Goal: Information Seeking & Learning: Check status

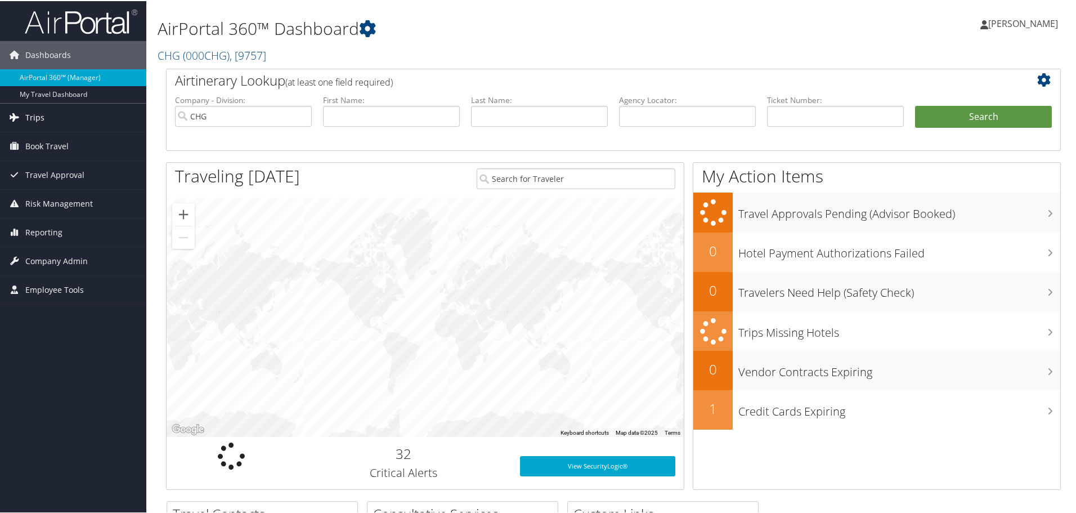
click at [25, 119] on span "Trips" at bounding box center [34, 116] width 19 height 28
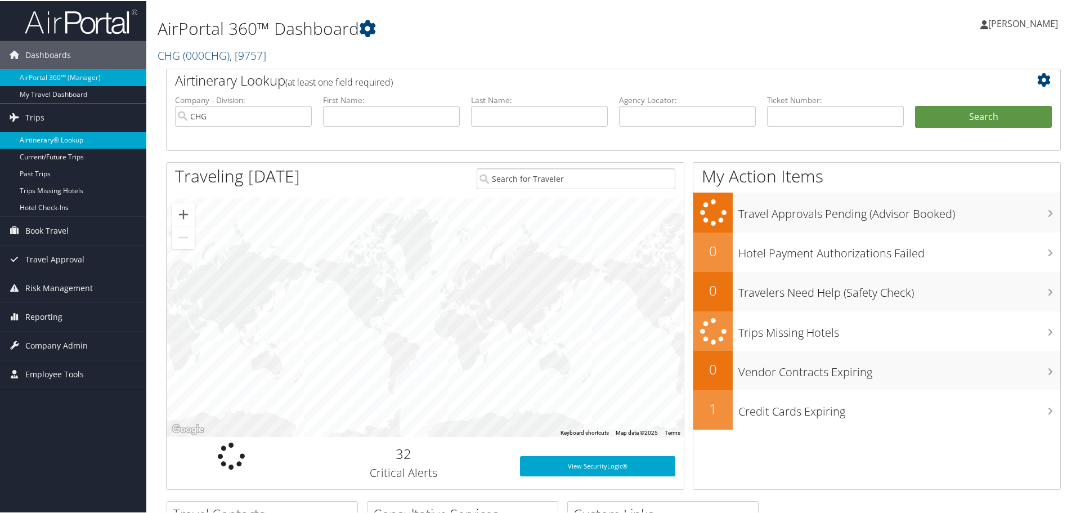
click at [43, 143] on link "Airtinerary® Lookup" at bounding box center [73, 139] width 146 height 17
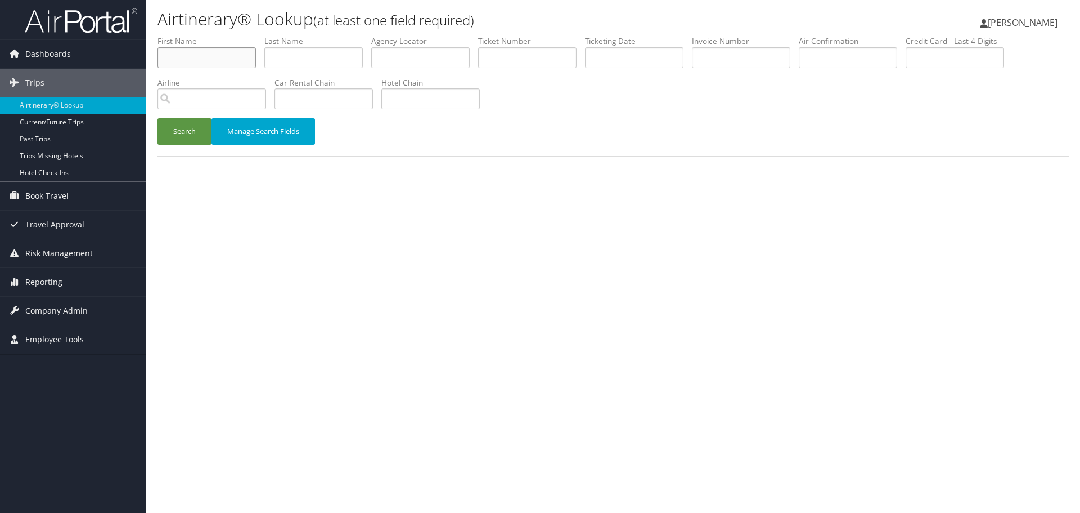
click at [194, 57] on input "text" at bounding box center [207, 57] width 98 height 21
type input "marj"
type input "lantum"
click at [158, 118] on button "Search" at bounding box center [185, 131] width 54 height 26
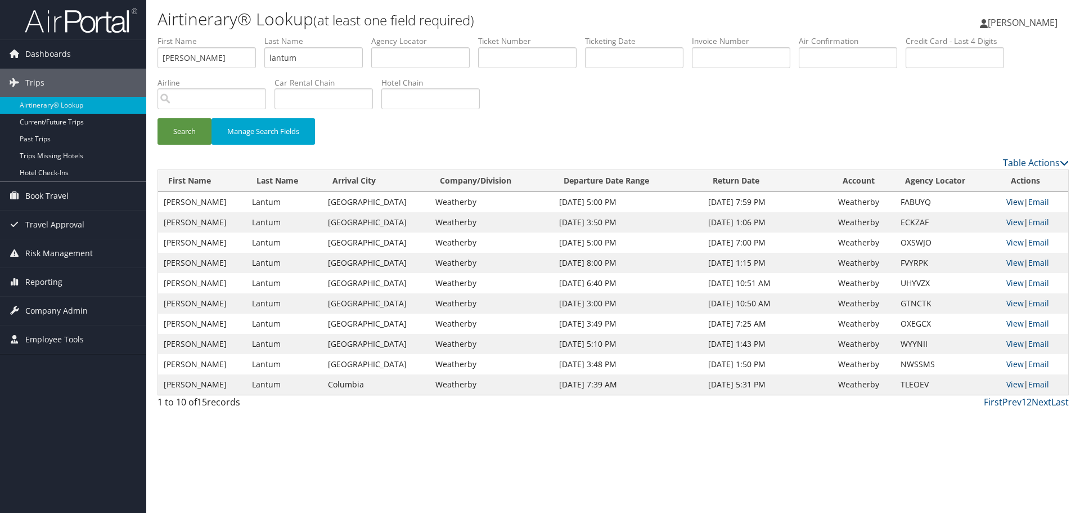
click at [1013, 200] on link "View" at bounding box center [1014, 201] width 17 height 11
click at [195, 60] on input "marj" at bounding box center [207, 57] width 98 height 21
type input "JAMIE"
type input "POPE"
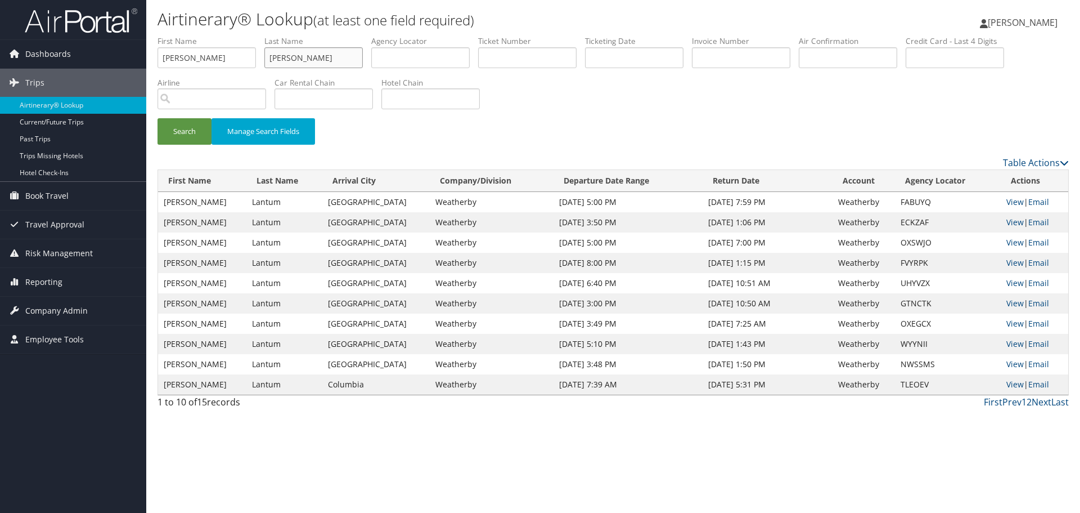
click at [158, 118] on button "Search" at bounding box center [185, 131] width 54 height 26
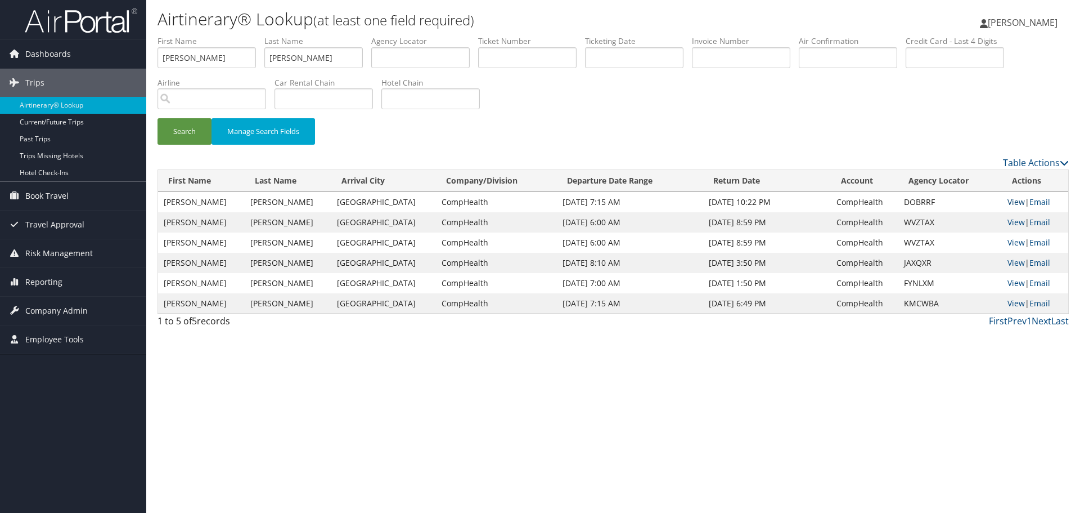
click at [1009, 198] on link "View" at bounding box center [1016, 201] width 17 height 11
click at [105, 110] on link "Airtinerary® Lookup" at bounding box center [73, 105] width 146 height 17
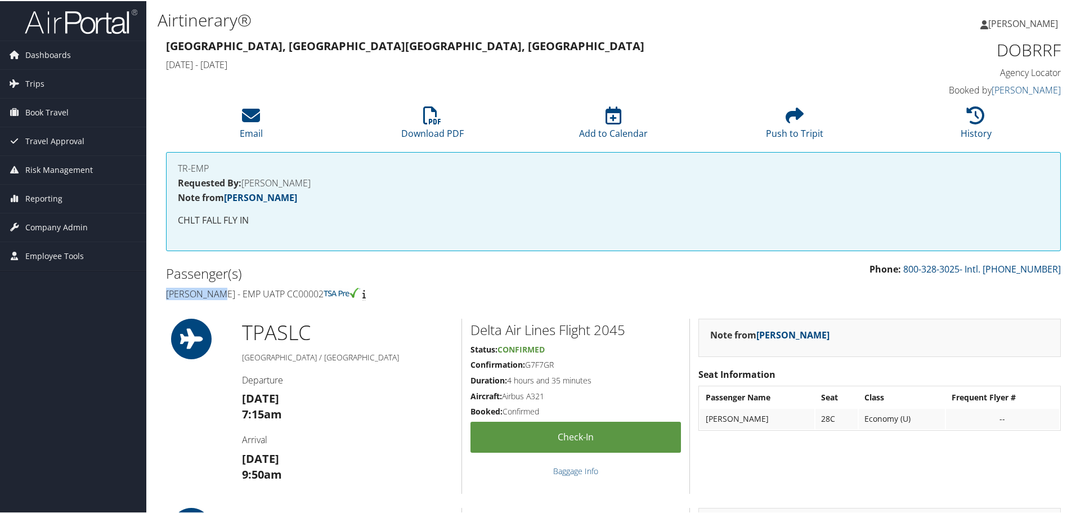
drag, startPoint x: 215, startPoint y: 295, endPoint x: 164, endPoint y: 295, distance: 50.6
click at [164, 295] on div "Passenger(s) Jamie Pope - EMP UATP CC00002" at bounding box center [386, 282] width 456 height 42
copy h4 "Jamie Pope"
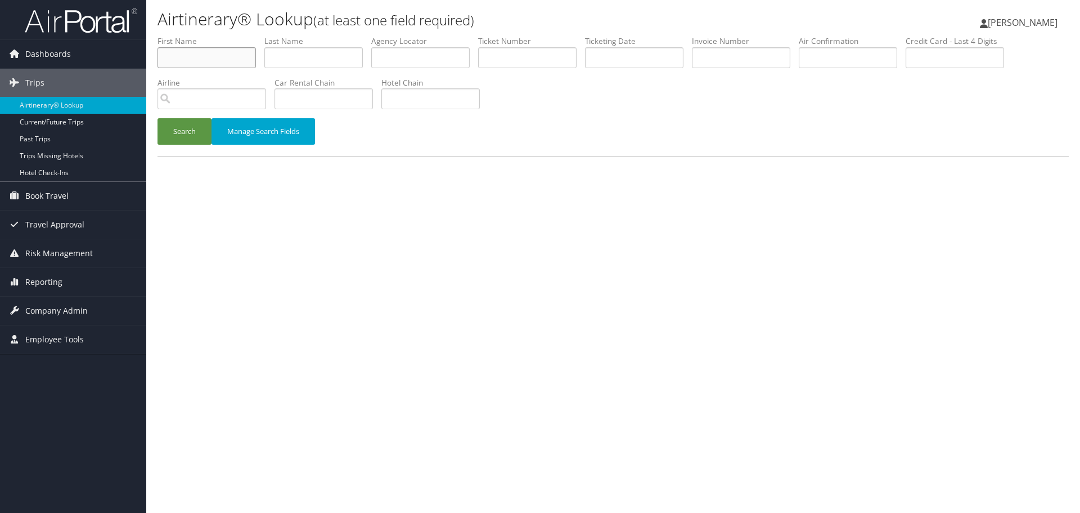
click at [186, 64] on input "text" at bounding box center [207, 57] width 98 height 21
type input "SHUAIB"
type input "MOHAMMAD"
click at [158, 118] on button "Search" at bounding box center [185, 131] width 54 height 26
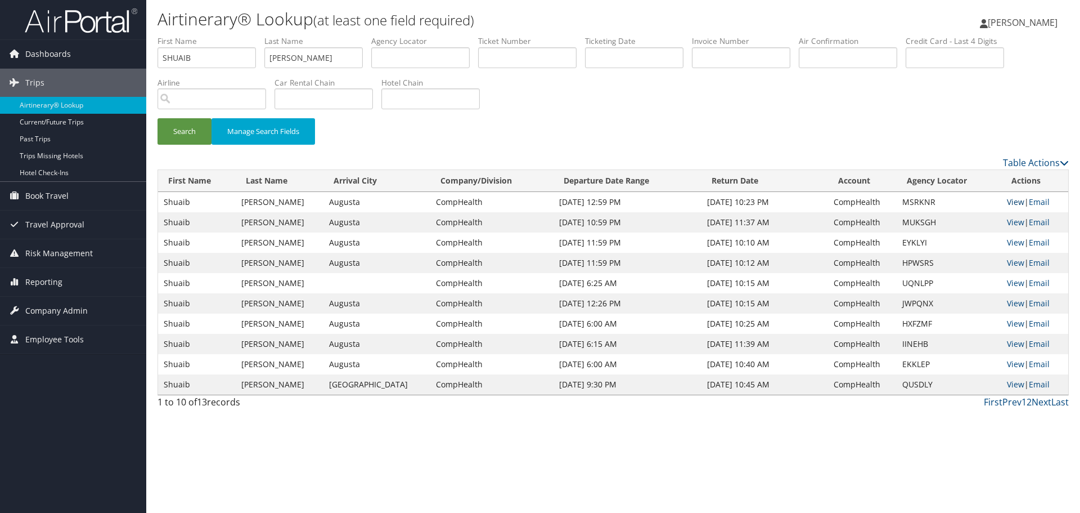
click at [1008, 200] on link "View" at bounding box center [1015, 201] width 17 height 11
click at [196, 57] on input "SHUAIB" at bounding box center [207, 57] width 98 height 21
click at [195, 57] on input "SHUAIB" at bounding box center [207, 57] width 98 height 21
type input "ROBERT"
type input "LAKKO"
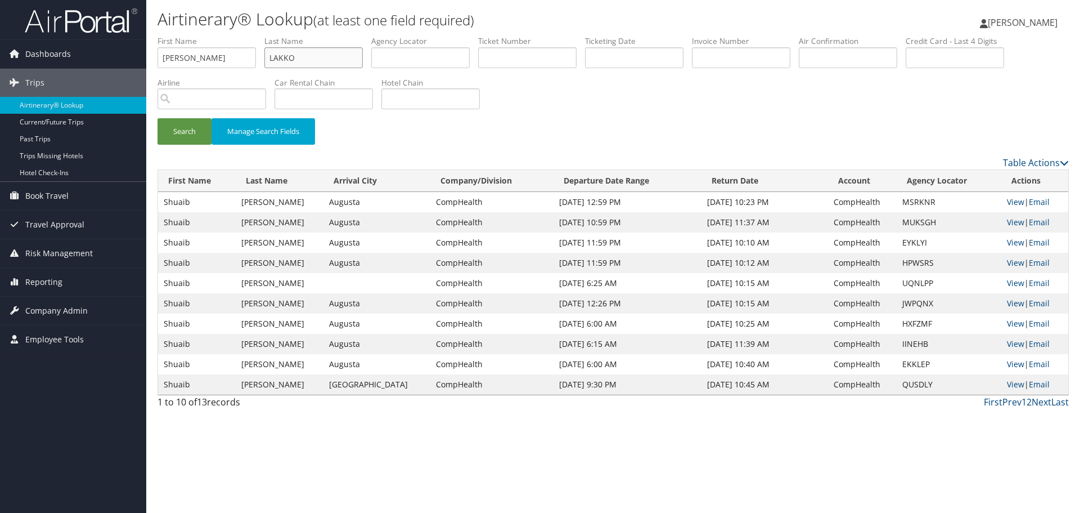
click at [158, 118] on button "Search" at bounding box center [185, 131] width 54 height 26
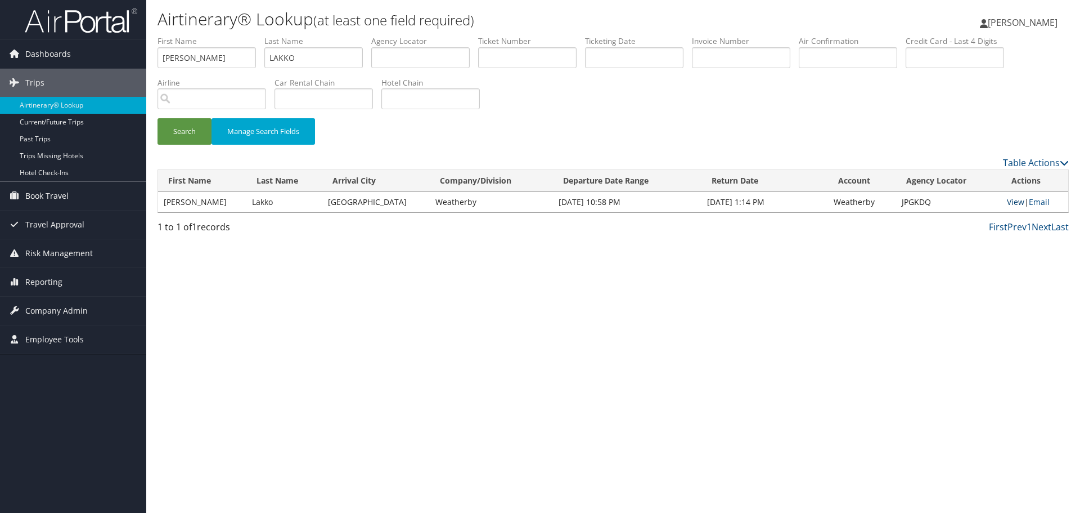
click at [1007, 202] on link "View" at bounding box center [1015, 201] width 17 height 11
click at [204, 59] on input "ROBERT" at bounding box center [207, 57] width 98 height 21
type input "ANANT"
type input "PATEL"
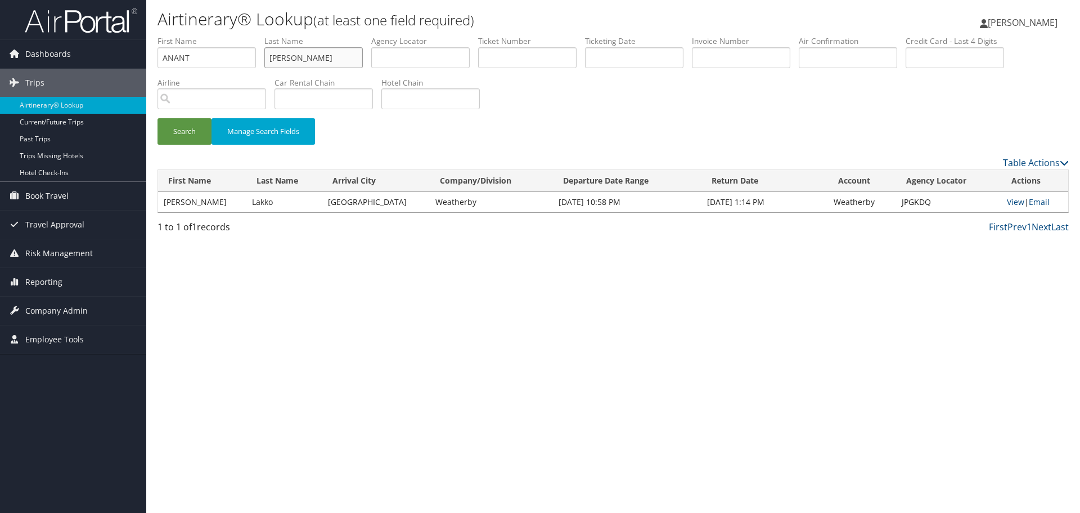
click at [158, 118] on button "Search" at bounding box center [185, 131] width 54 height 26
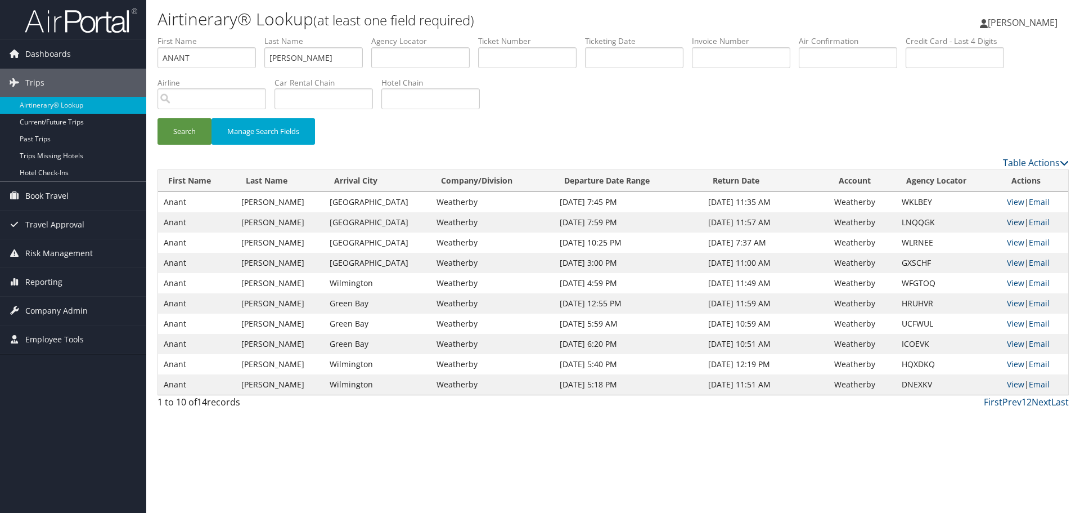
click at [1015, 221] on link "View" at bounding box center [1015, 222] width 17 height 11
click at [231, 62] on input "ANANT" at bounding box center [207, 57] width 98 height 21
type input "KATHERYN"
type input "NATION"
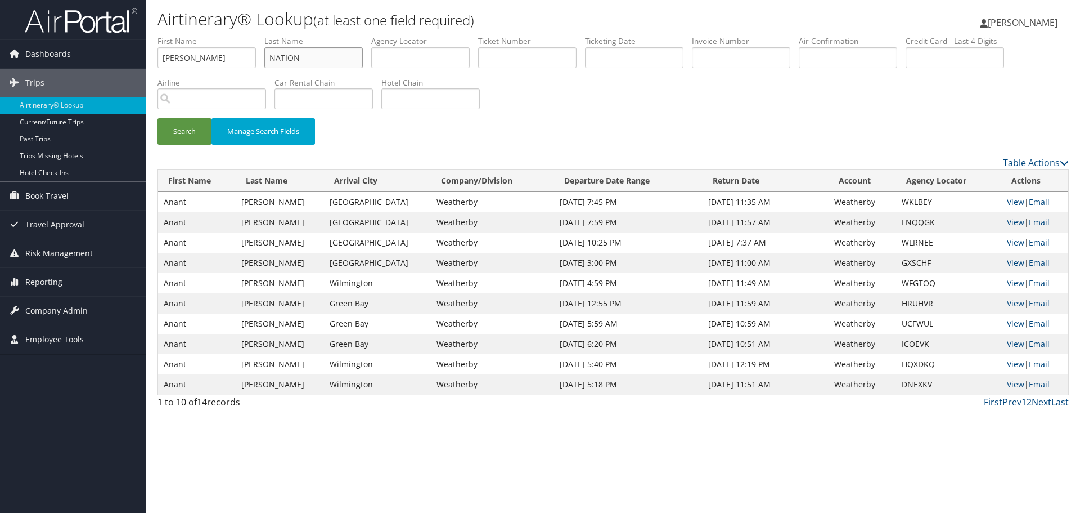
click at [158, 118] on button "Search" at bounding box center [185, 131] width 54 height 26
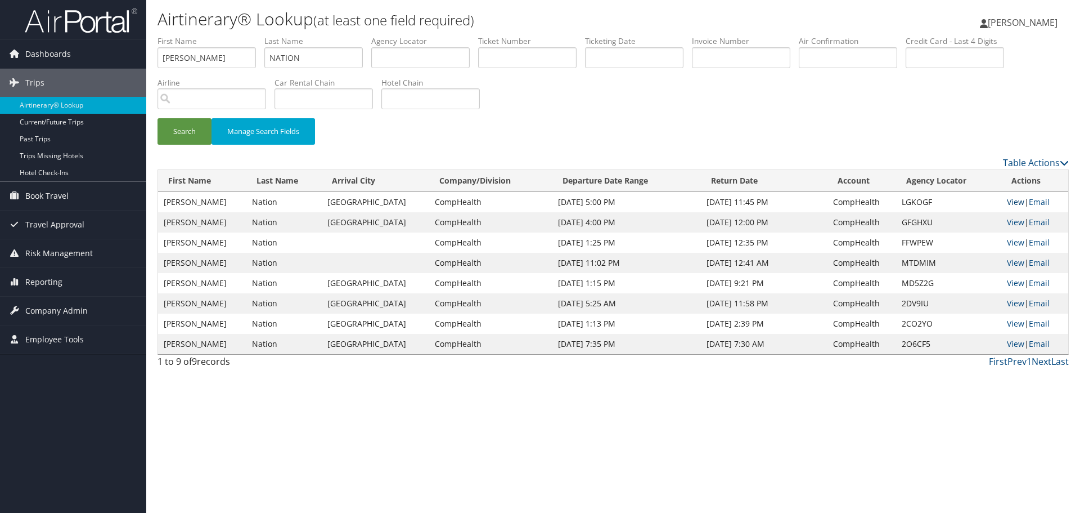
click at [1009, 201] on link "View" at bounding box center [1015, 201] width 17 height 11
click at [231, 63] on input "KATHERYN" at bounding box center [207, 57] width 98 height 21
type input "ELIZABETH"
type input "MCALOON"
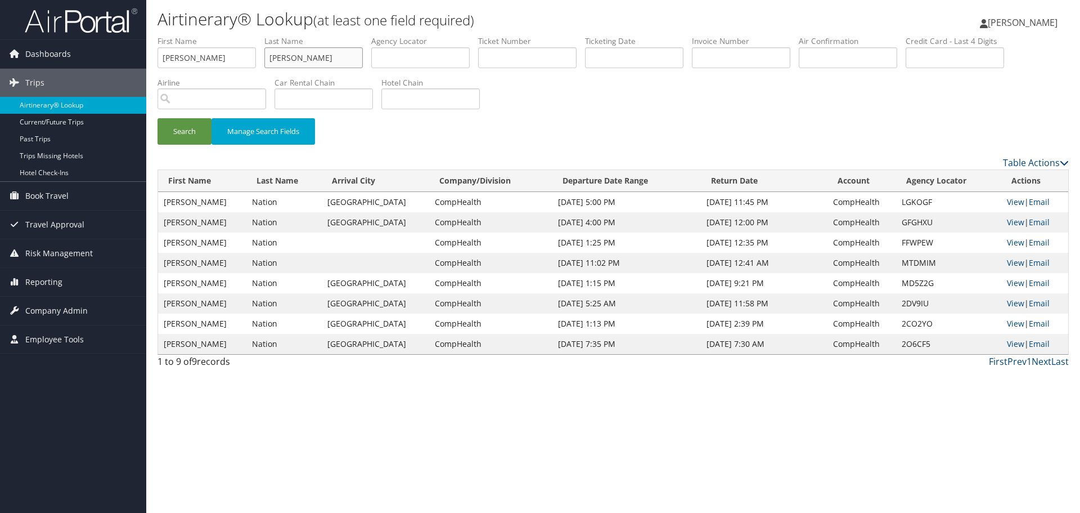
click at [158, 118] on button "Search" at bounding box center [185, 131] width 54 height 26
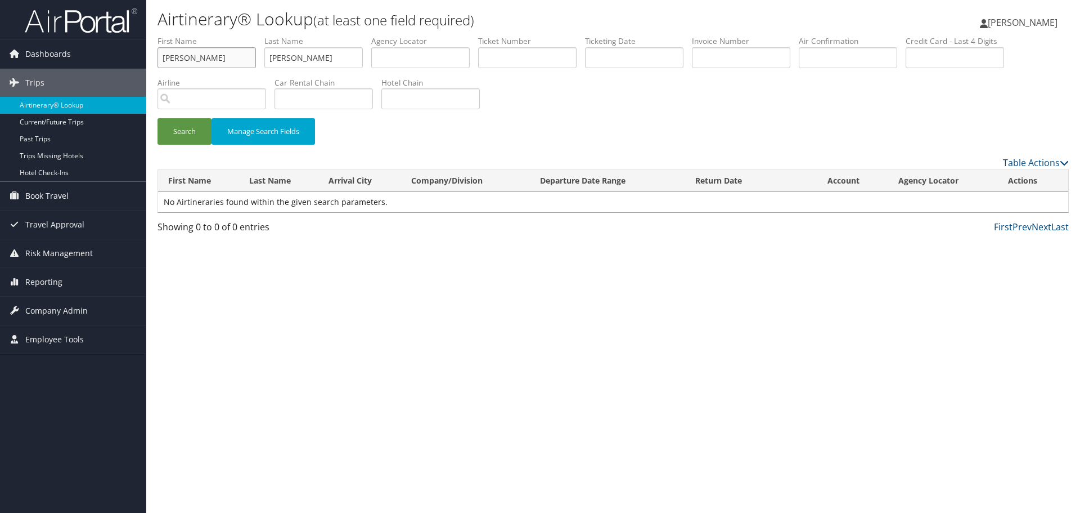
click at [209, 53] on input "ELIZABETH" at bounding box center [207, 57] width 98 height 21
type input "ELIZA"
click at [179, 133] on button "Search" at bounding box center [185, 131] width 54 height 26
click at [222, 53] on input "ELIZA" at bounding box center [207, 57] width 98 height 21
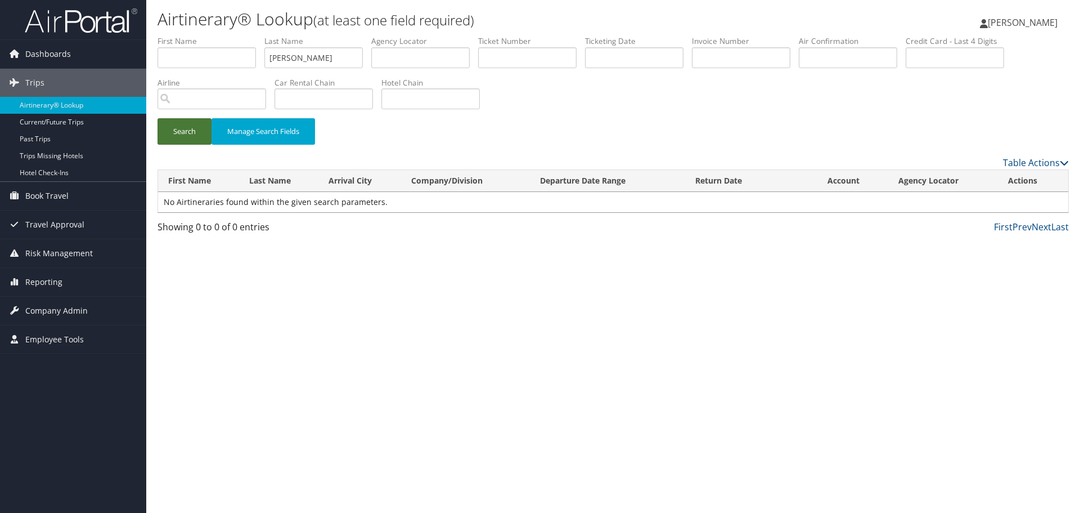
click at [195, 136] on button "Search" at bounding box center [185, 131] width 54 height 26
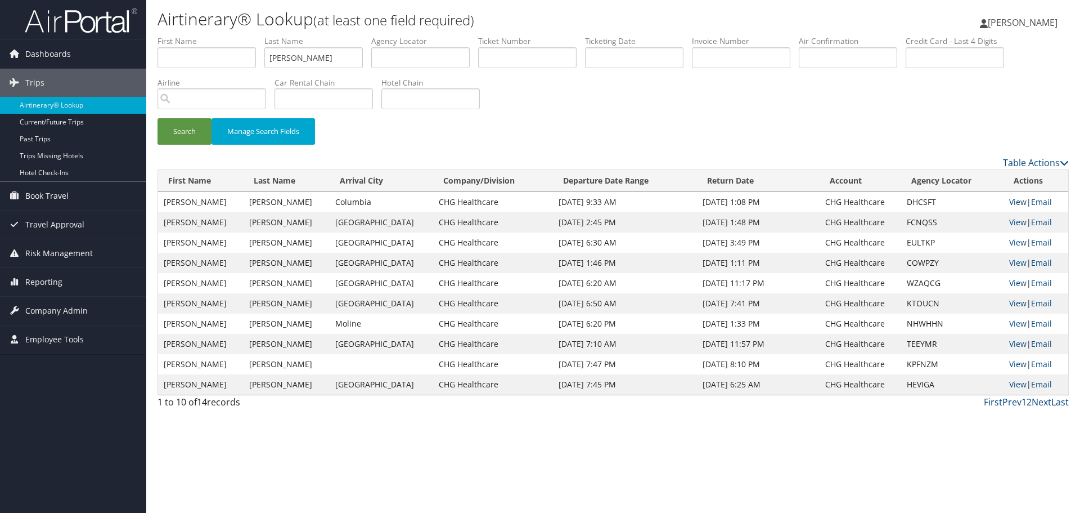
click at [1009, 203] on link "View" at bounding box center [1017, 201] width 17 height 11
click at [225, 59] on input "text" at bounding box center [207, 57] width 98 height 21
type input "PAUL"
type input "TOM"
click at [158, 118] on button "Search" at bounding box center [185, 131] width 54 height 26
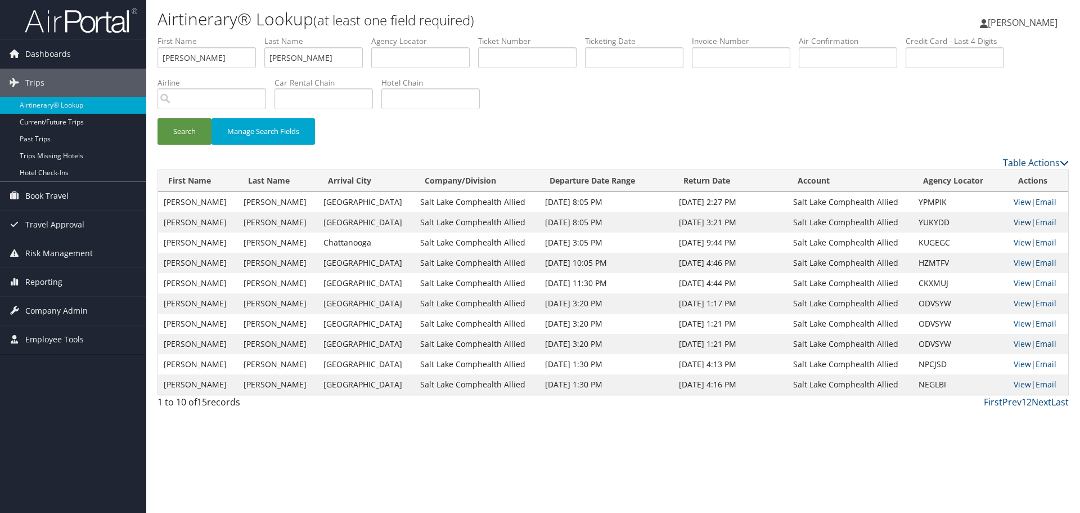
click at [1014, 224] on link "View" at bounding box center [1022, 222] width 17 height 11
click at [212, 61] on input "PAUL" at bounding box center [207, 57] width 98 height 21
type input "CHARDI"
type input "WALL"
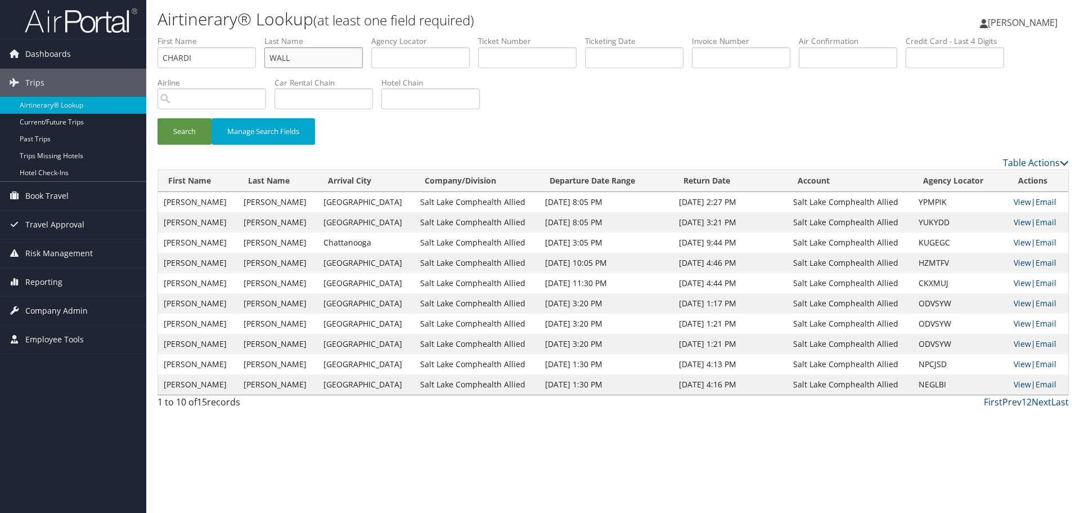
click at [158, 118] on button "Search" at bounding box center [185, 131] width 54 height 26
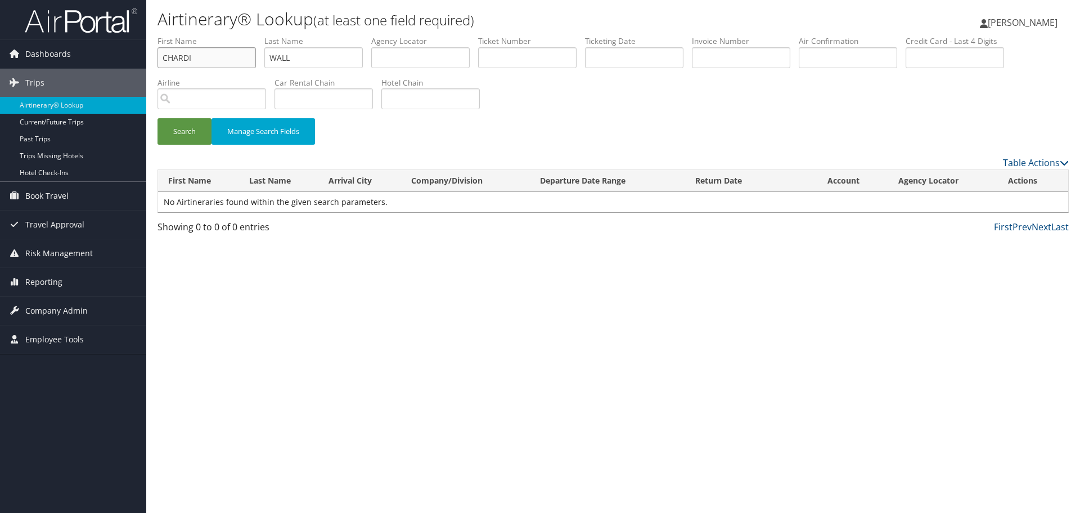
click at [212, 61] on input "CHARDI" at bounding box center [207, 57] width 98 height 21
type input "NAOMI"
click at [158, 118] on button "Search" at bounding box center [185, 131] width 54 height 26
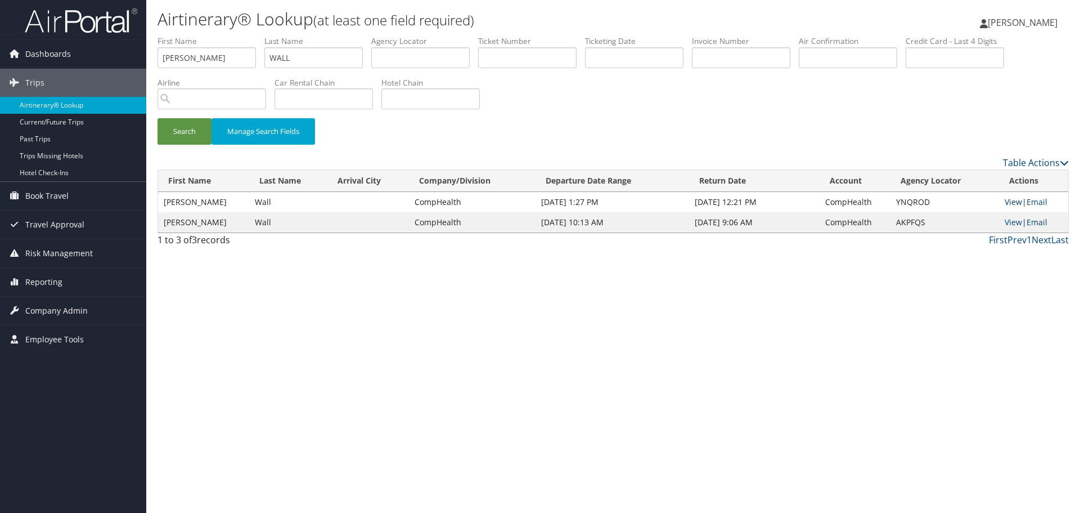
click at [1006, 201] on link "View" at bounding box center [1013, 201] width 17 height 11
click at [89, 104] on link "Airtinerary® Lookup" at bounding box center [73, 105] width 146 height 17
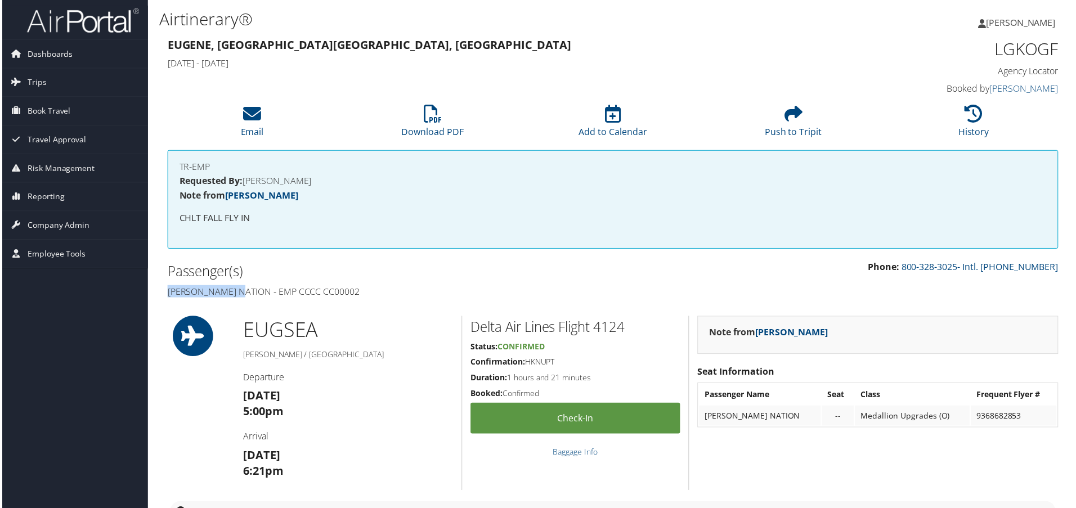
drag, startPoint x: 242, startPoint y: 294, endPoint x: 165, endPoint y: 292, distance: 77.1
click at [165, 292] on div "Passenger(s) [PERSON_NAME] Nation - EMP CCCC CC00002" at bounding box center [386, 282] width 456 height 42
copy h4 "[PERSON_NAME] Nation"
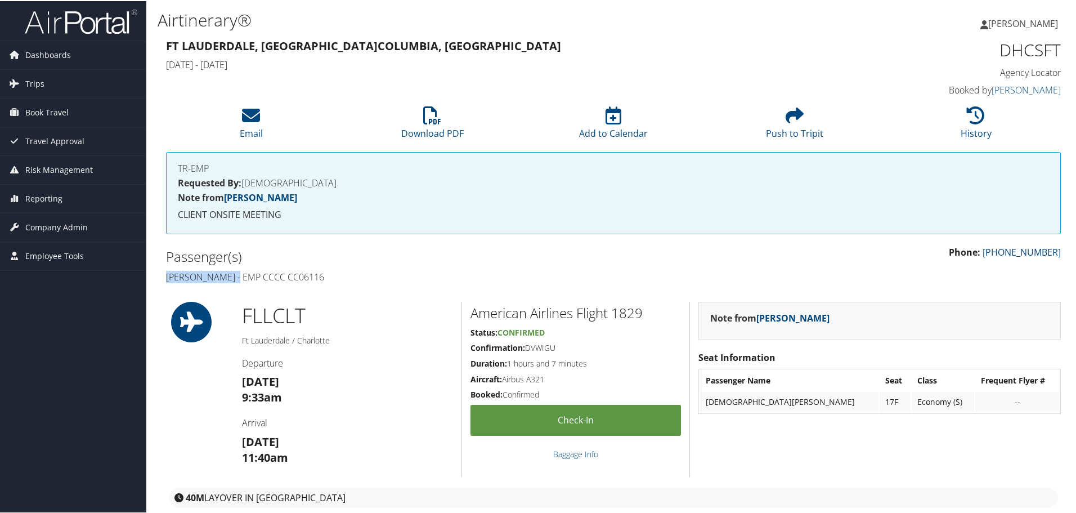
drag, startPoint x: 245, startPoint y: 277, endPoint x: 165, endPoint y: 278, distance: 80.5
click at [165, 278] on div "Passenger(s) Kristen Mcaloon - EMP CCCC CC06116" at bounding box center [386, 265] width 456 height 42
copy h4 "Kristen Mcaloon"
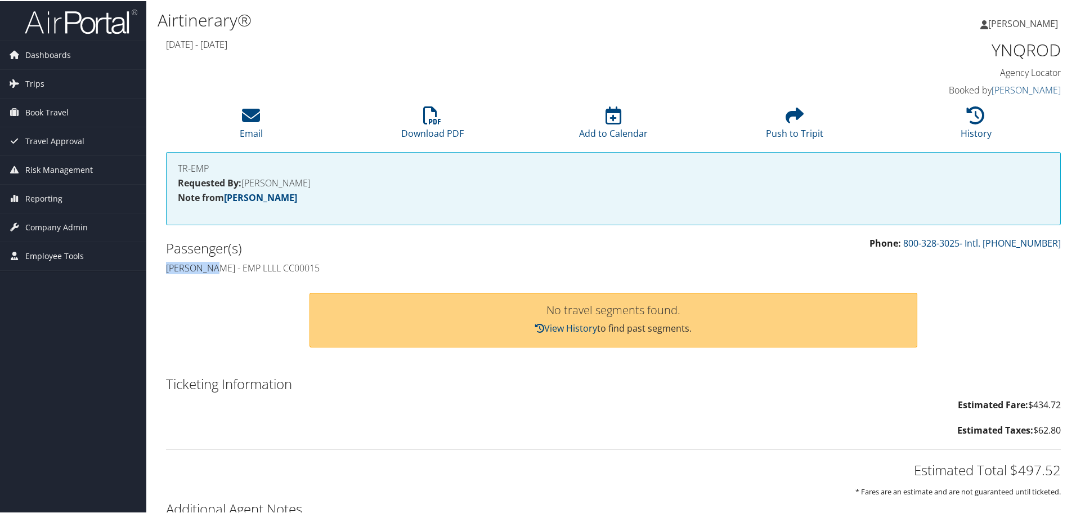
drag, startPoint x: 220, startPoint y: 269, endPoint x: 166, endPoint y: 268, distance: 54.0
click at [166, 268] on h4 "[PERSON_NAME] - EMP LLLL CC00015" at bounding box center [385, 266] width 439 height 12
copy h4 "[PERSON_NAME]"
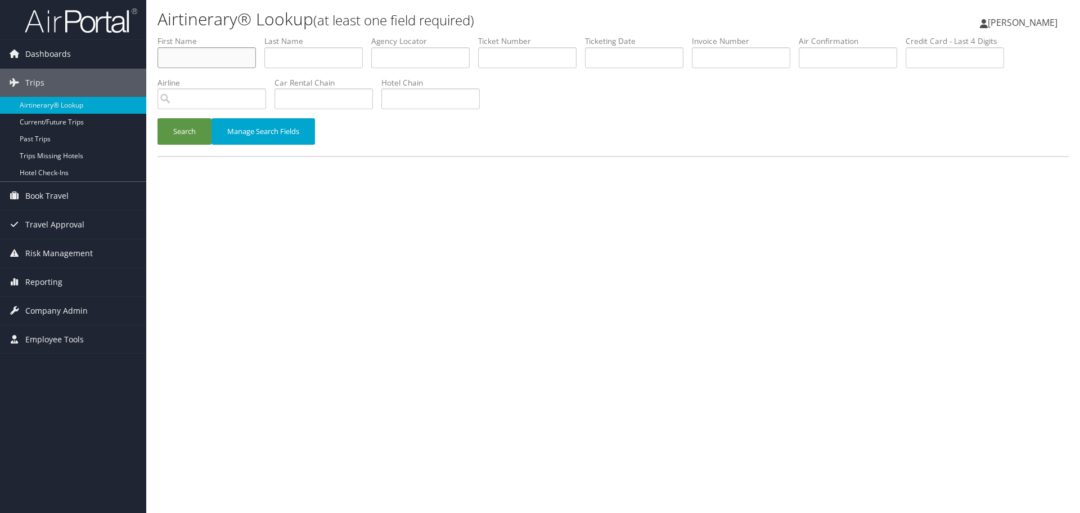
click at [212, 66] on input "text" at bounding box center [207, 57] width 98 height 21
type input "MARK"
type input "GREENBERG"
click at [158, 118] on button "Search" at bounding box center [185, 131] width 54 height 26
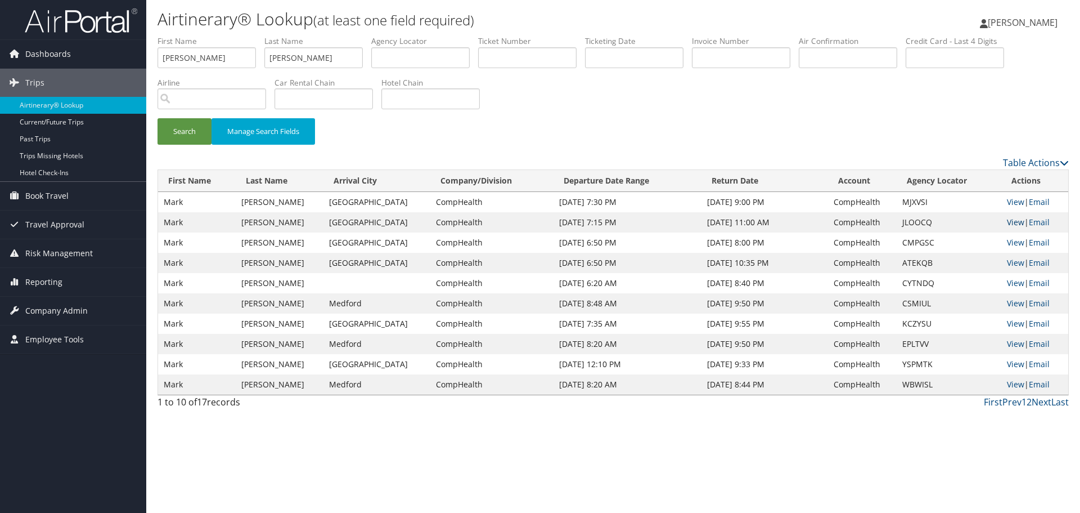
click at [1011, 221] on link "View" at bounding box center [1015, 222] width 17 height 11
click at [230, 55] on input "MARK" at bounding box center [207, 57] width 98 height 21
type input "RON"
type input "LAU"
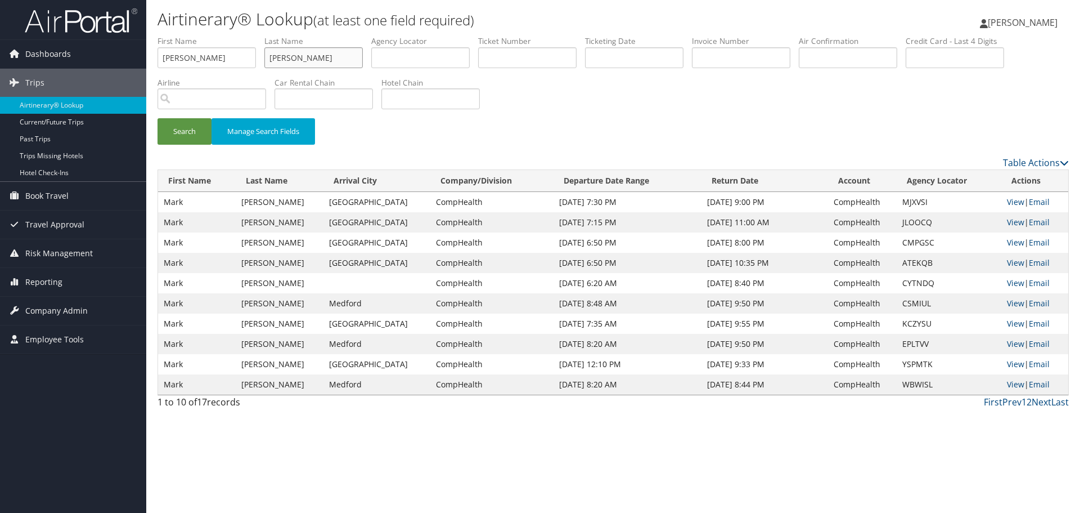
click at [158, 118] on button "Search" at bounding box center [185, 131] width 54 height 26
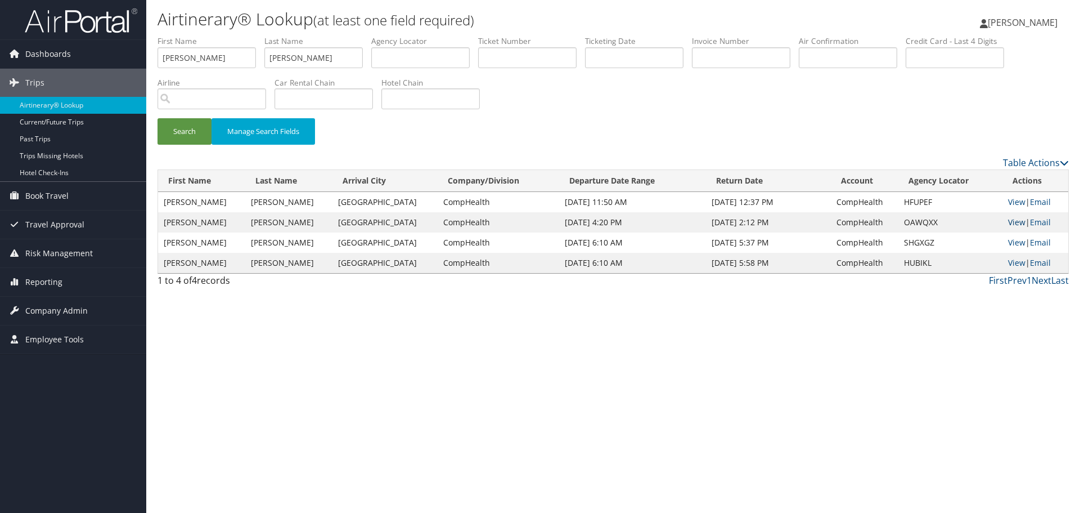
click at [1009, 223] on link "View" at bounding box center [1016, 222] width 17 height 11
click at [212, 59] on input "RON" at bounding box center [207, 57] width 98 height 21
type input "SUNIL"
click at [158, 118] on button "Search" at bounding box center [185, 131] width 54 height 26
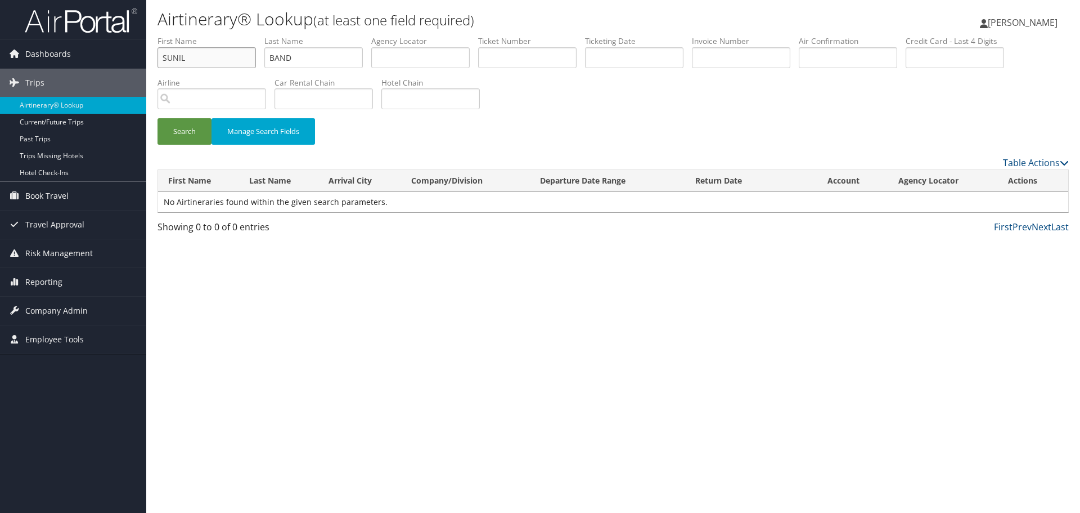
click at [246, 57] on input "SUNIL" at bounding box center [207, 57] width 98 height 21
click at [326, 53] on input "BAND" at bounding box center [313, 57] width 98 height 21
type input "BANDARUPALLI"
click at [158, 118] on button "Search" at bounding box center [185, 131] width 54 height 26
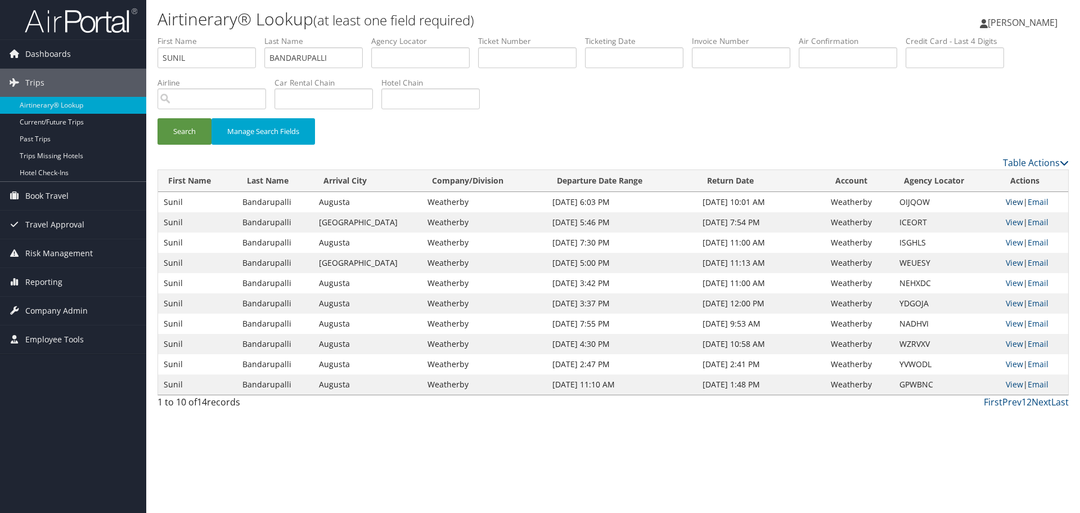
click at [1007, 203] on link "View" at bounding box center [1014, 201] width 17 height 11
click at [202, 64] on input "SUNIL" at bounding box center [207, 57] width 98 height 21
type input "NOEMINI"
type input "OLIVERO"
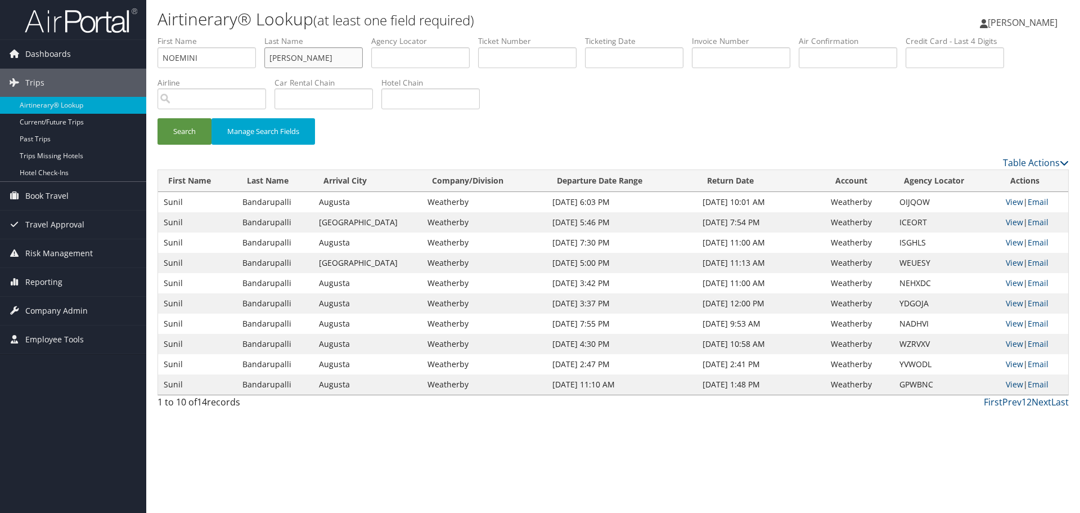
click at [158, 118] on button "Search" at bounding box center [185, 131] width 54 height 26
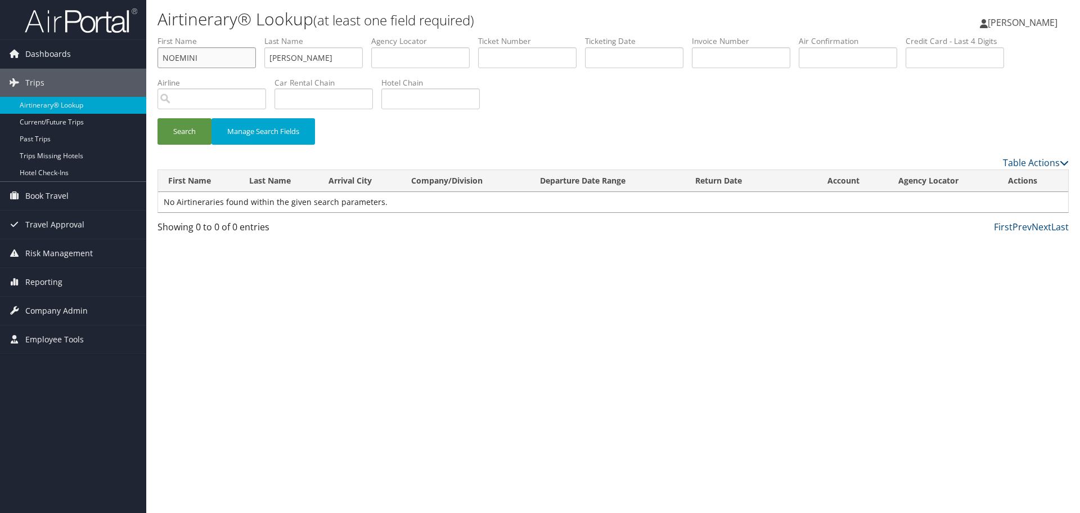
click at [199, 52] on input "NOEMINI" at bounding box center [207, 57] width 98 height 21
type input "ZABALA"
click at [158, 118] on button "Search" at bounding box center [185, 131] width 54 height 26
click at [218, 56] on input "ZABALA" at bounding box center [207, 57] width 98 height 21
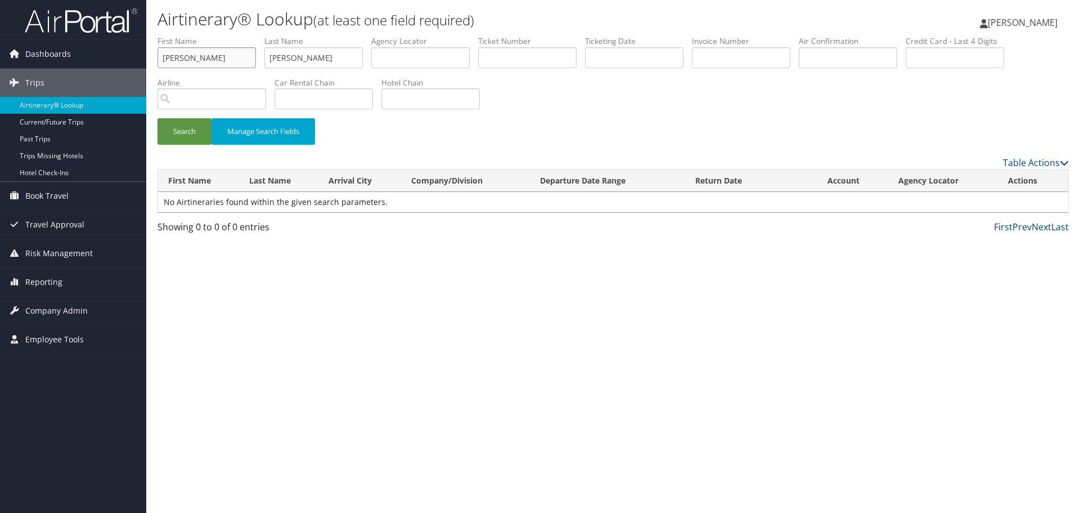
click at [218, 56] on input "ZABALA" at bounding box center [207, 57] width 98 height 21
click at [190, 133] on button "Search" at bounding box center [185, 131] width 54 height 26
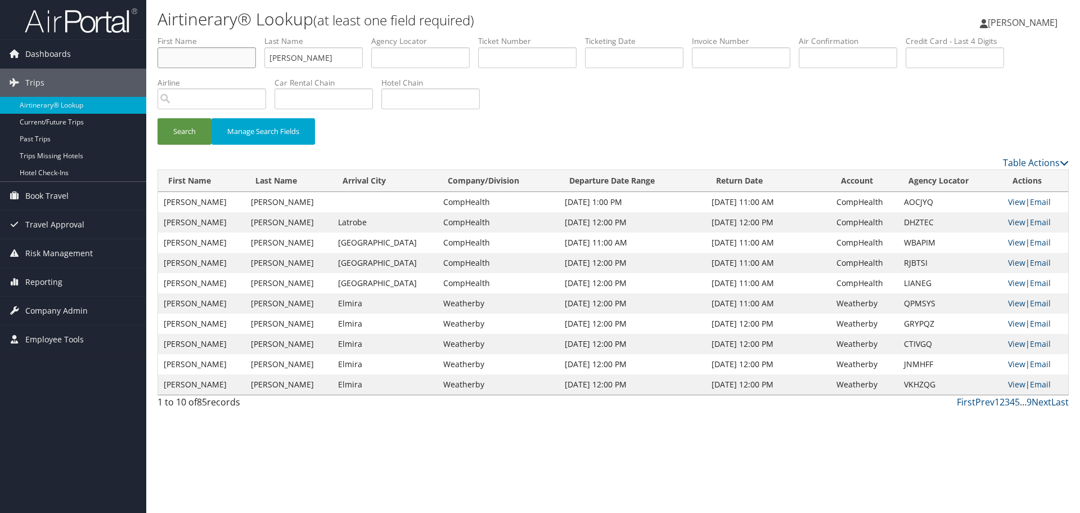
click at [227, 55] on input "text" at bounding box center [207, 57] width 98 height 21
paste input "Noemi"
type input "Noemi"
click at [184, 132] on button "Search" at bounding box center [185, 131] width 54 height 26
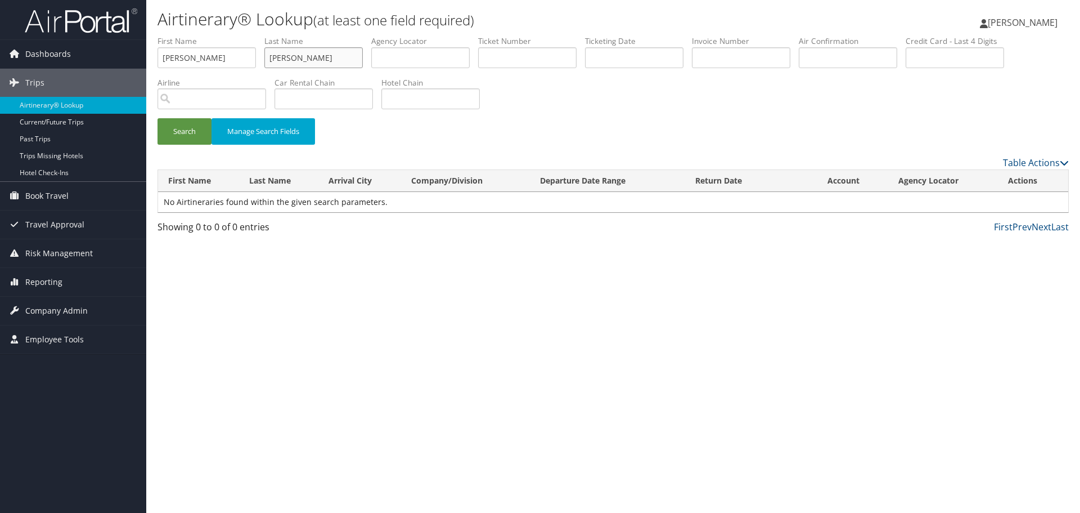
click at [340, 60] on input "OLIVERO" at bounding box center [313, 57] width 98 height 21
paste input "Zabala"
type input "Zabala"
click at [191, 133] on button "Search" at bounding box center [185, 131] width 54 height 26
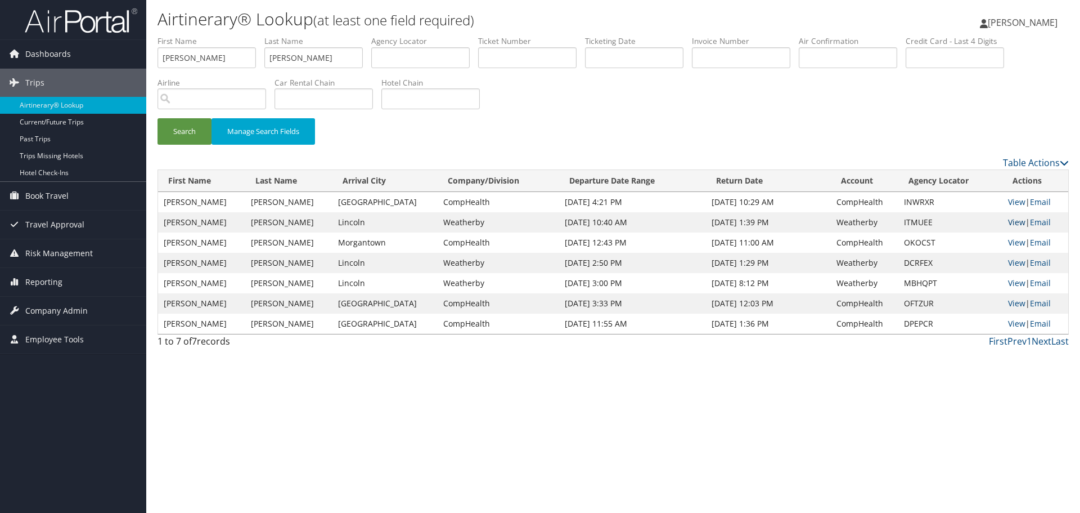
click at [1008, 222] on link "View" at bounding box center [1016, 222] width 17 height 11
click at [230, 58] on input "Noemi" at bounding box center [207, 57] width 98 height 21
type input "JAMES"
type input "STAFFORD"
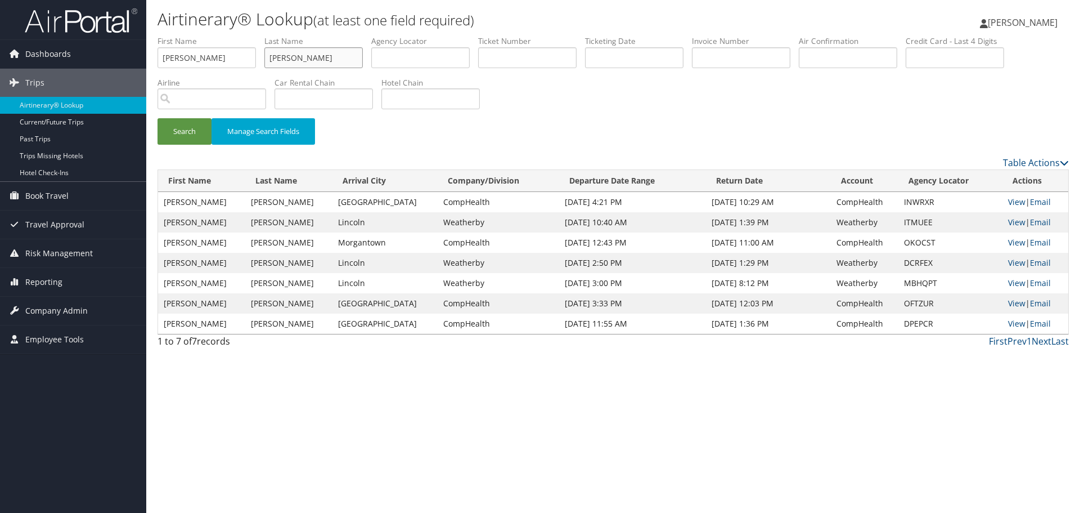
click at [158, 118] on button "Search" at bounding box center [185, 131] width 54 height 26
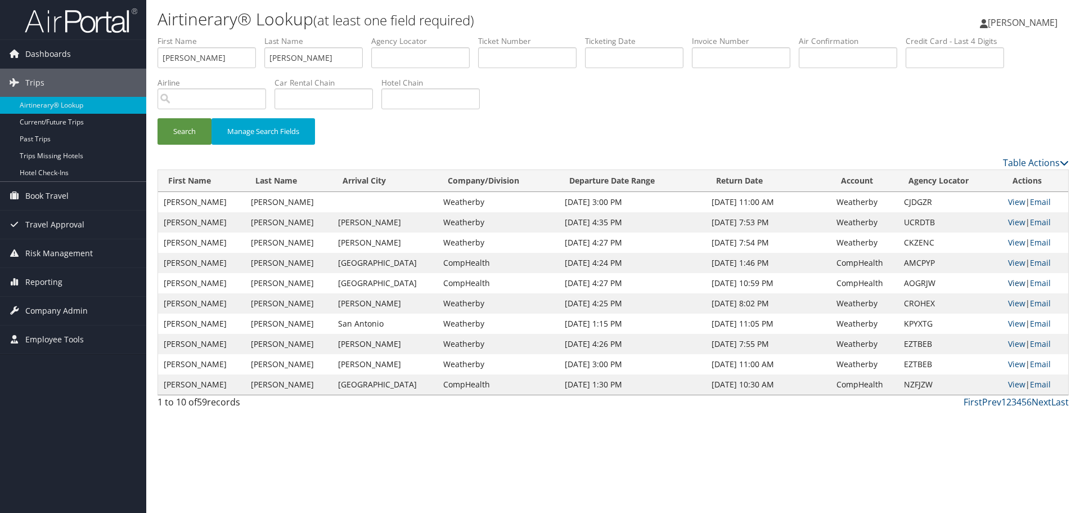
click at [1014, 284] on link "View" at bounding box center [1016, 282] width 17 height 11
click at [199, 60] on input "JAMES" at bounding box center [207, 57] width 98 height 21
click at [294, 60] on input "STAFFORD" at bounding box center [313, 57] width 98 height 21
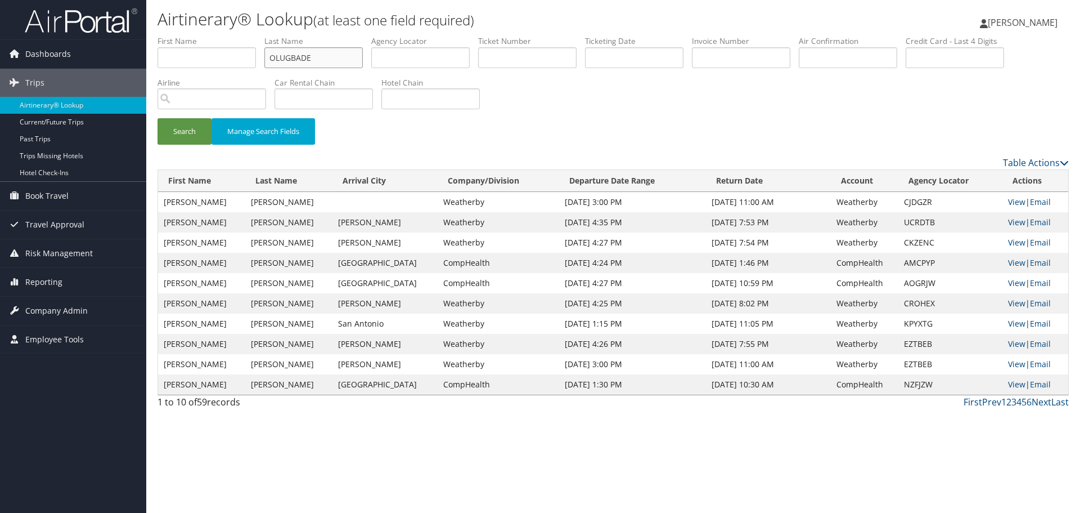
type input "OLUGBADE"
click at [158, 118] on button "Search" at bounding box center [185, 131] width 54 height 26
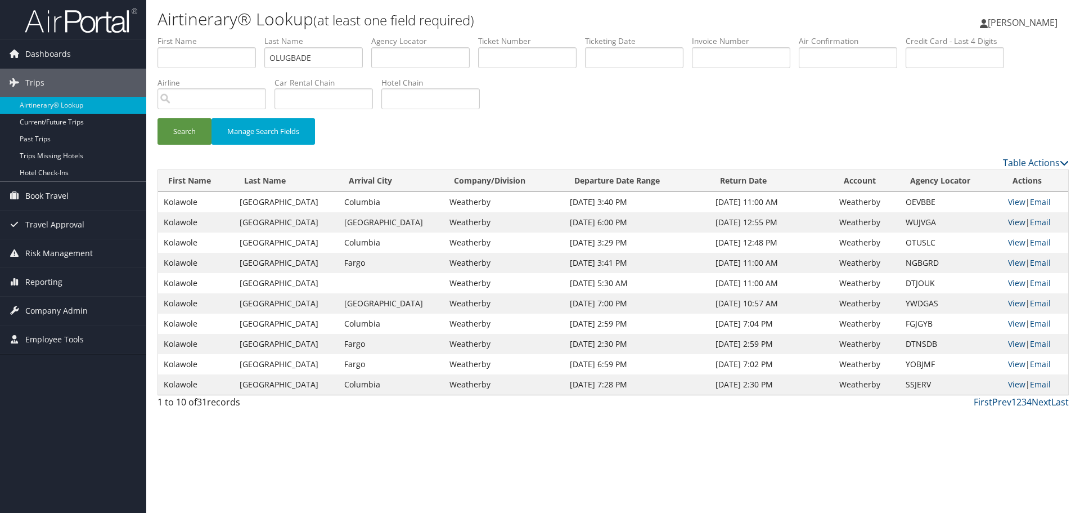
click at [1009, 224] on link "View" at bounding box center [1016, 222] width 17 height 11
click at [200, 60] on input "text" at bounding box center [207, 57] width 98 height 21
type input "MINI"
type input "ELNAGGAR"
click at [158, 118] on button "Search" at bounding box center [185, 131] width 54 height 26
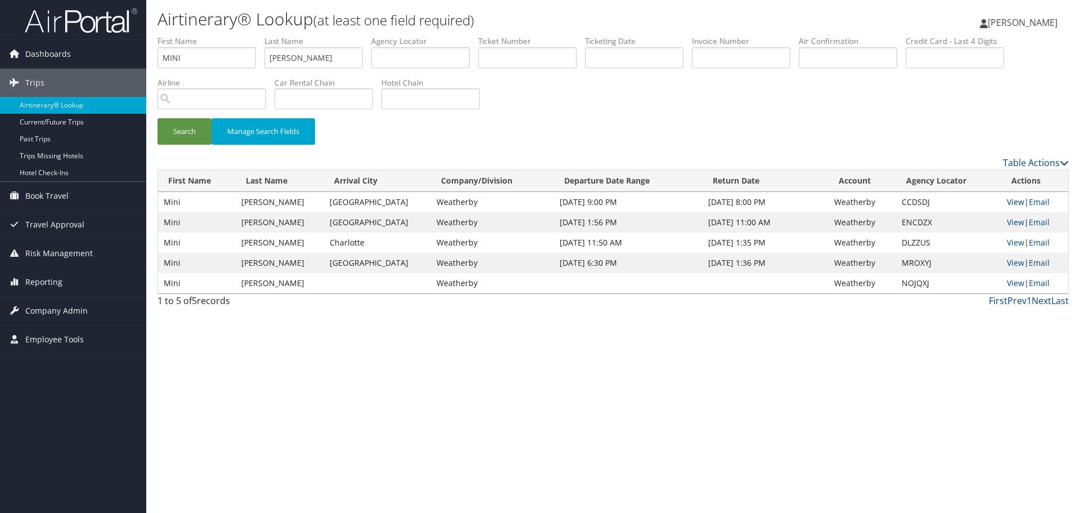
click at [1013, 201] on link "View" at bounding box center [1015, 201] width 17 height 11
click at [78, 106] on link "Airtinerary® Lookup" at bounding box center [73, 105] width 146 height 17
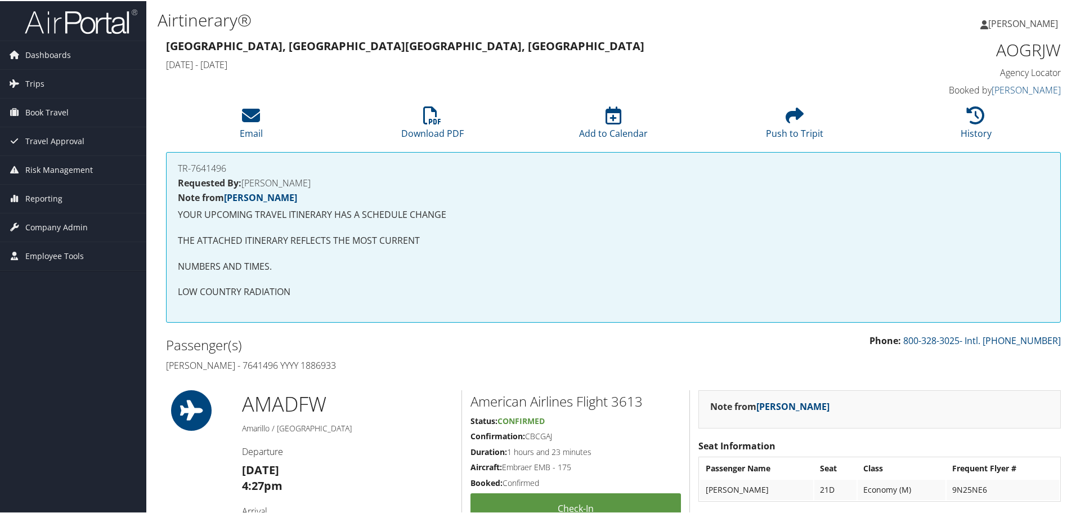
click at [257, 362] on h4 "[PERSON_NAME] - 7641496 YYYY 1886933" at bounding box center [385, 364] width 439 height 12
copy h4 "7641496"
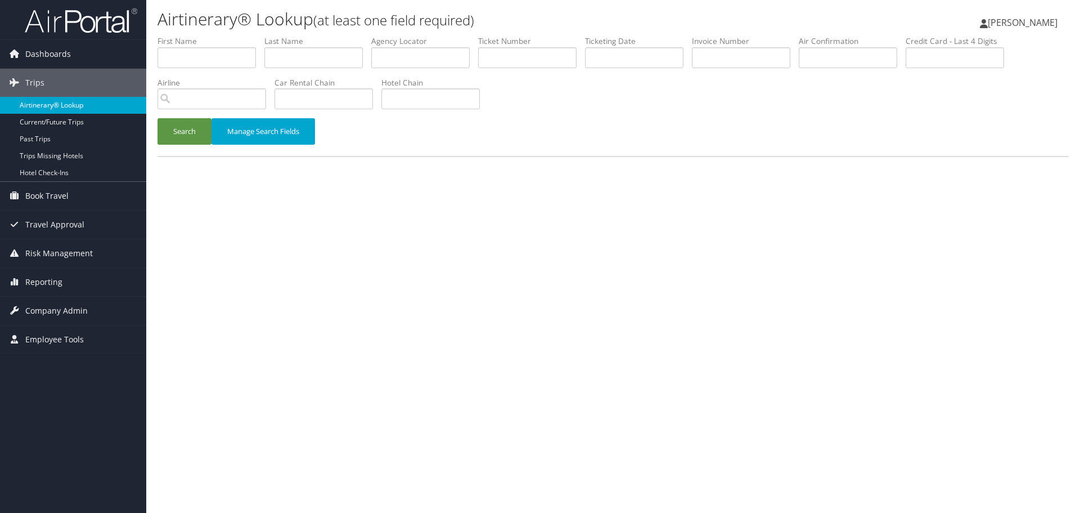
click at [65, 103] on link "Airtinerary® Lookup" at bounding box center [73, 105] width 146 height 17
click at [335, 55] on input "text" at bounding box center [313, 57] width 98 height 21
paste input "[PERSON_NAME]"
type input "[PERSON_NAME]"
click at [628, 57] on input "text" at bounding box center [634, 57] width 98 height 21
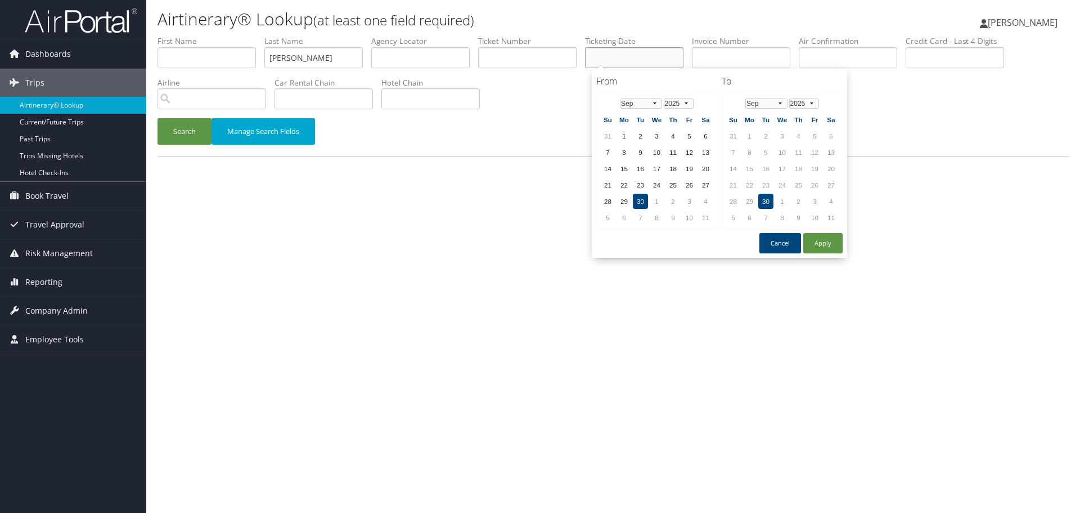
paste input "07/23/2025"
type input "07/23/2025"
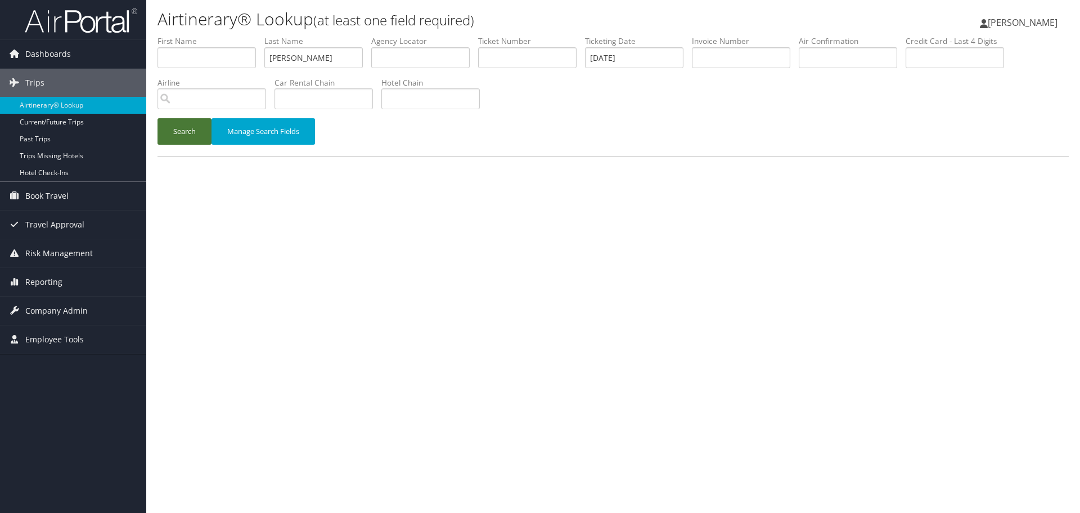
click at [183, 131] on button "Search" at bounding box center [185, 131] width 54 height 26
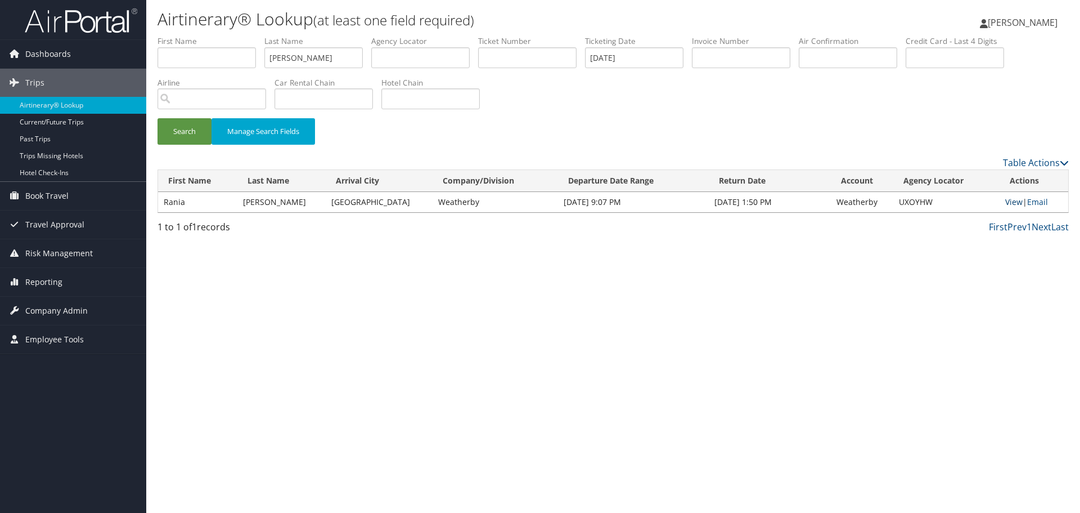
click at [1010, 204] on link "View" at bounding box center [1013, 201] width 17 height 11
click at [97, 105] on link "Airtinerary® Lookup" at bounding box center [73, 105] width 146 height 17
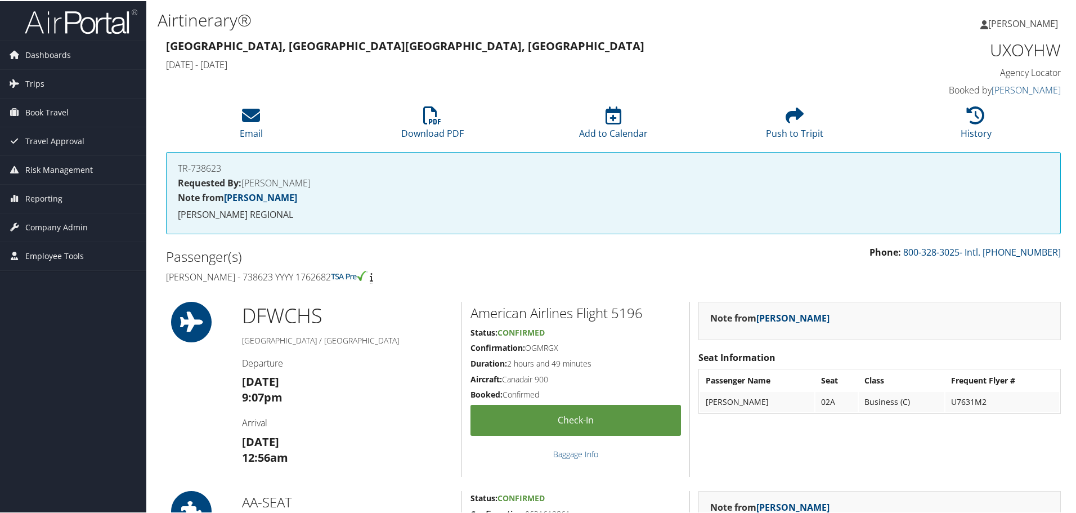
click at [1031, 50] on h1 "UXOYHW" at bounding box center [955, 49] width 211 height 24
copy h1 "UXOYHW"
click at [303, 276] on h4 "Rania Habib - 738623 YYYY 1762682" at bounding box center [385, 275] width 439 height 12
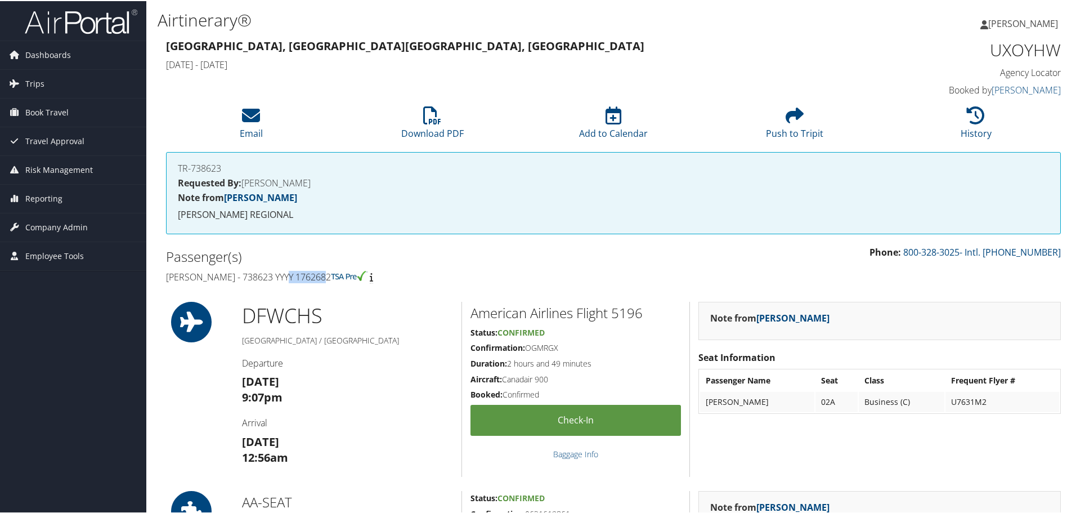
copy h4 "1762682"
click at [318, 282] on h4 "Rania Habib - 738623 YYYY 1762682" at bounding box center [385, 275] width 439 height 12
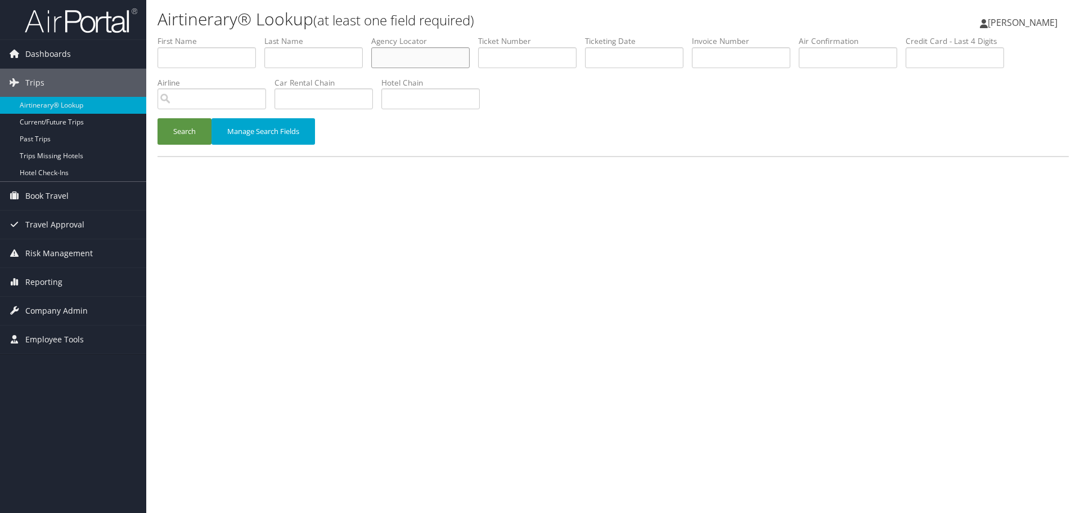
click at [426, 53] on input "text" at bounding box center [420, 57] width 98 height 21
paste input "FGIKAQ"
type input "FGIKAQ"
click at [182, 134] on button "Search" at bounding box center [185, 131] width 54 height 26
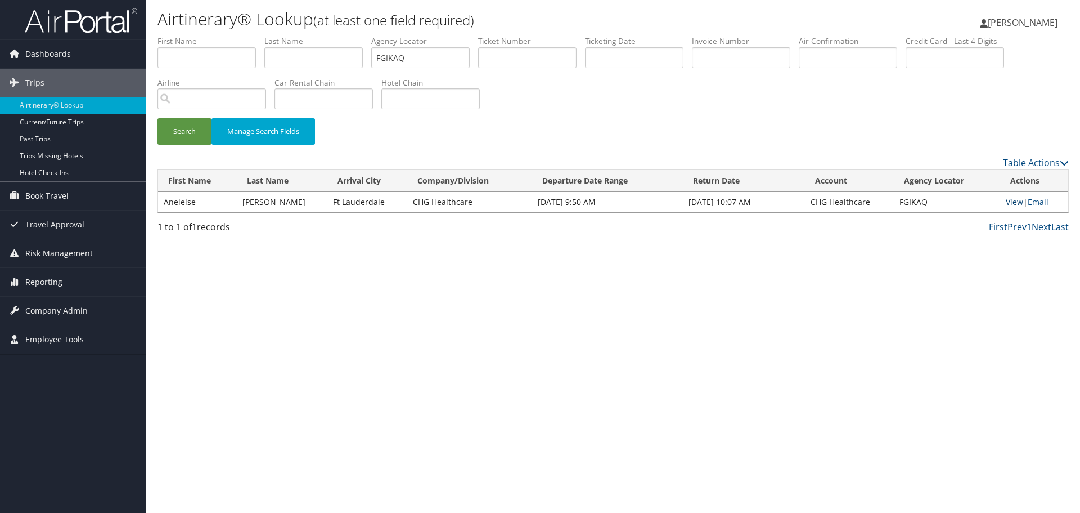
click at [1008, 201] on link "View" at bounding box center [1014, 201] width 17 height 11
click at [59, 106] on link "Airtinerary® Lookup" at bounding box center [73, 105] width 146 height 17
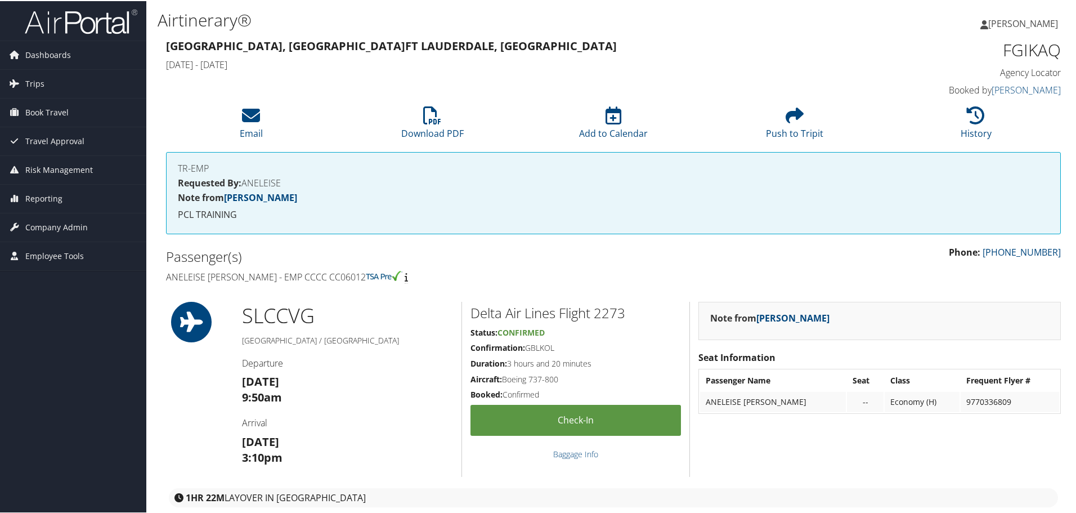
click at [1023, 51] on h1 "FGIKAQ" at bounding box center [955, 49] width 211 height 24
copy h1 "FGIKAQ"
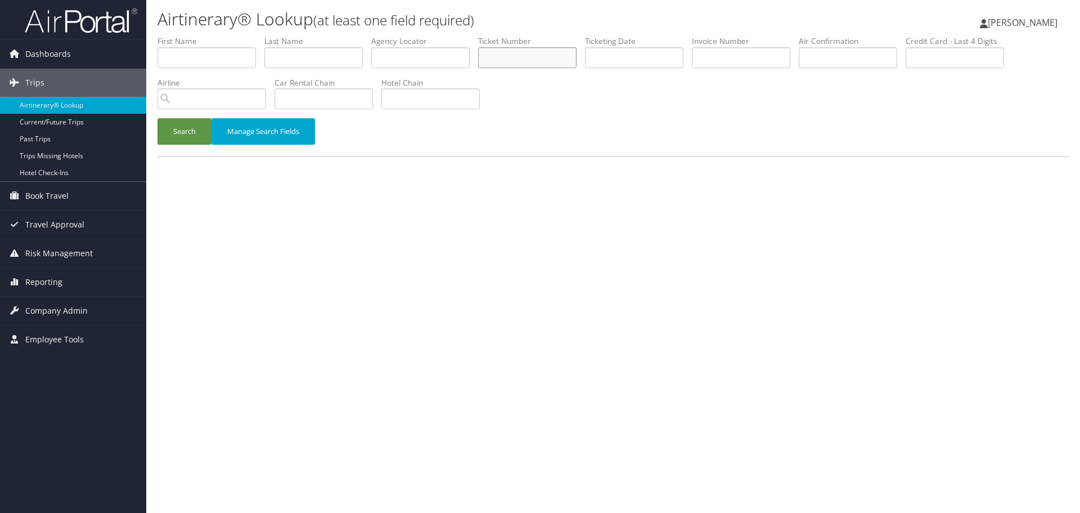
click at [516, 61] on input "text" at bounding box center [527, 57] width 98 height 21
paste input "0010632654813"
type input "0010632654813"
drag, startPoint x: 173, startPoint y: 137, endPoint x: 181, endPoint y: 149, distance: 14.2
click at [173, 137] on button "Search" at bounding box center [185, 131] width 54 height 26
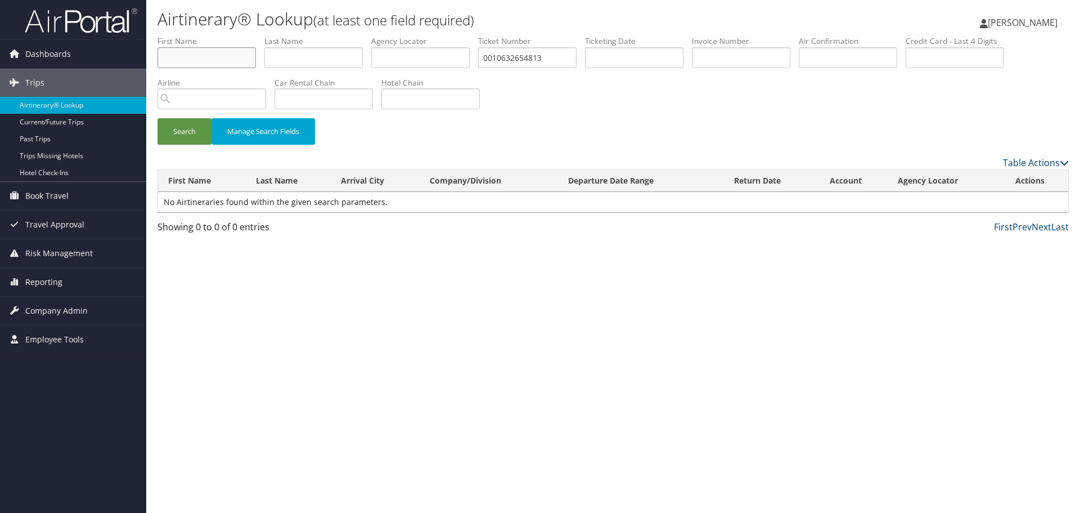
click at [173, 64] on input "text" at bounding box center [207, 57] width 98 height 21
type input "luke"
type input "griffiths"
click at [158, 118] on button "Search" at bounding box center [185, 131] width 54 height 26
click at [549, 56] on input "0010632654813" at bounding box center [527, 57] width 98 height 21
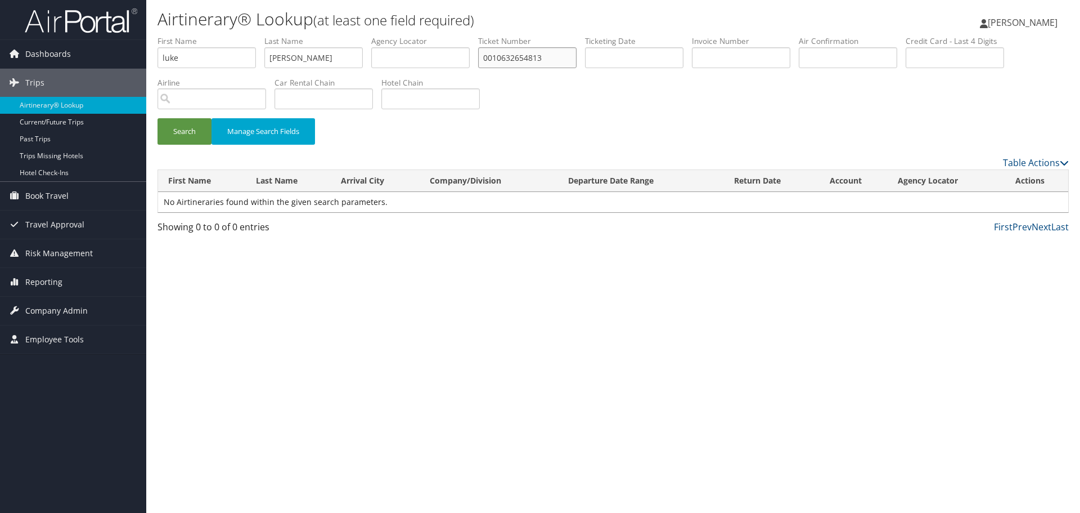
click at [547, 55] on input "0010632654813" at bounding box center [527, 57] width 98 height 21
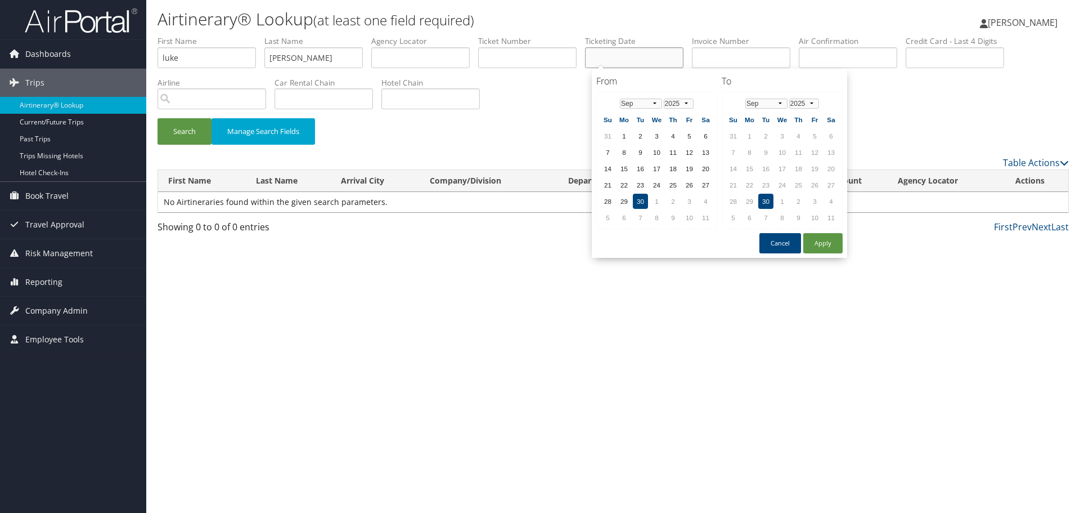
click at [624, 58] on input "text" at bounding box center [634, 57] width 98 height 21
paste input "08/08/2025"
type input "08/08/2025"
click at [182, 129] on button "Search" at bounding box center [185, 131] width 54 height 26
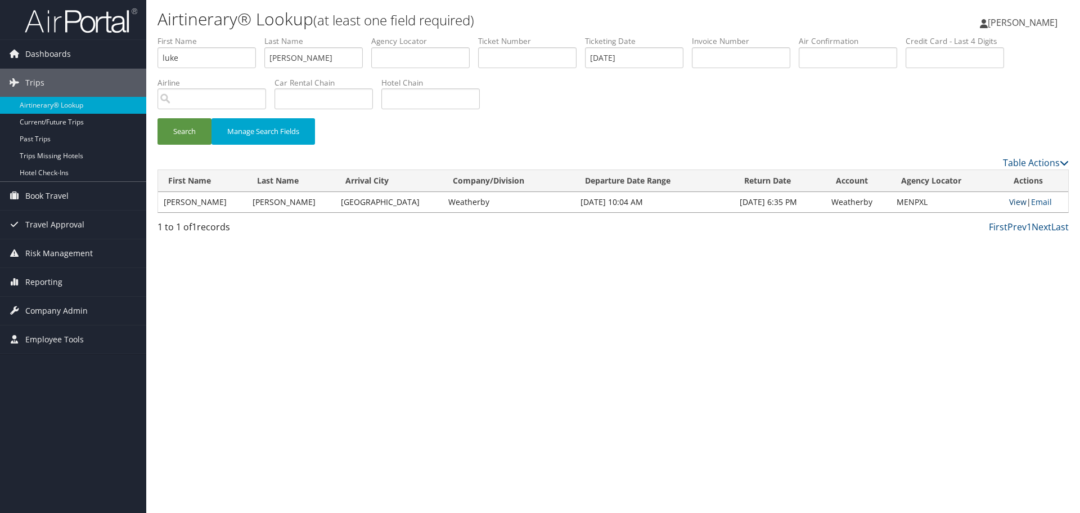
click at [1015, 201] on link "View" at bounding box center [1017, 201] width 17 height 11
click at [84, 102] on link "Airtinerary® Lookup" at bounding box center [73, 105] width 146 height 17
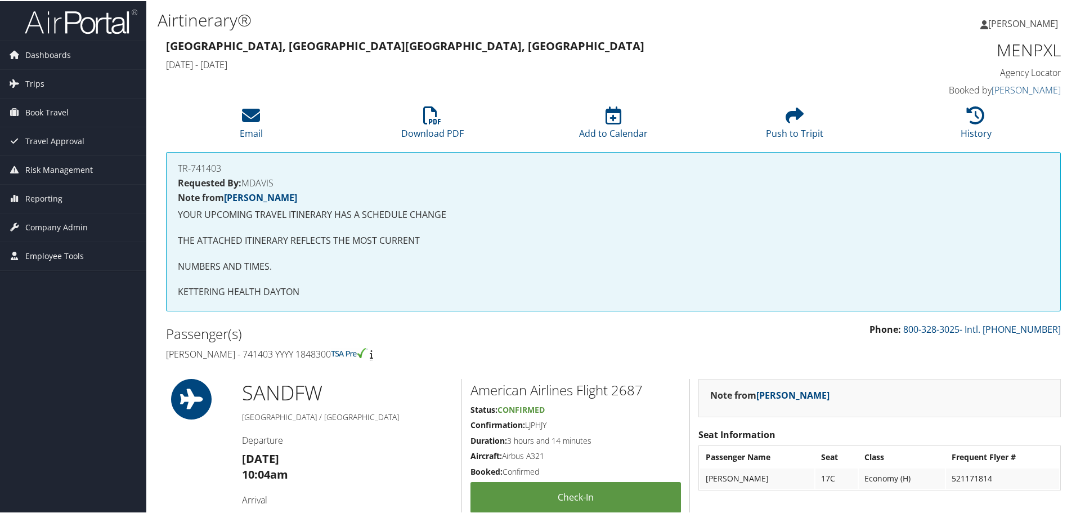
click at [1016, 46] on h1 "MENPXL" at bounding box center [955, 49] width 211 height 24
copy h1 "MENPXL"
click at [315, 355] on h4 "Luke Griffiths - 741403 YYYY 1848300" at bounding box center [385, 353] width 439 height 12
click at [314, 355] on h4 "Luke Griffiths - 741403 YYYY 1848300" at bounding box center [385, 353] width 439 height 12
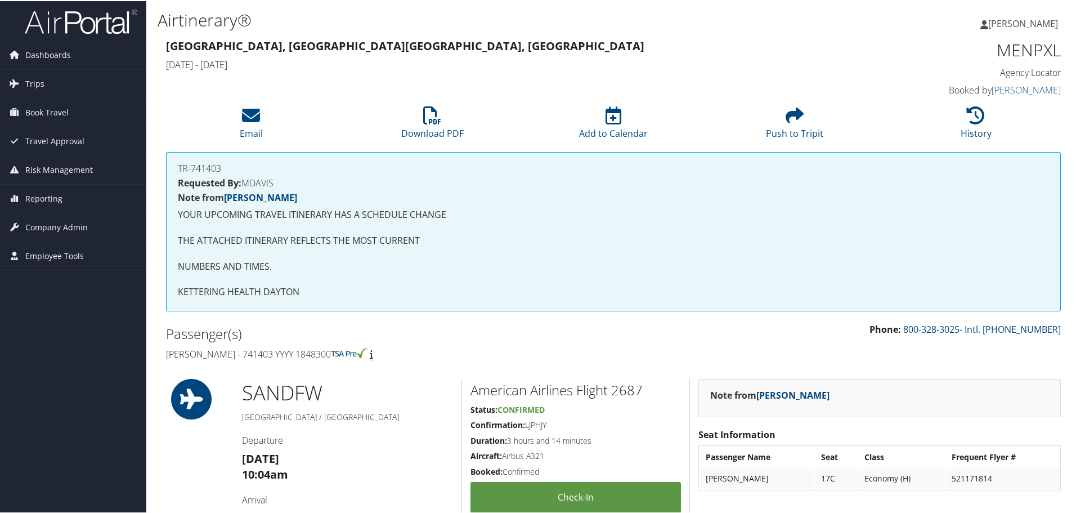
copy h4 "1848300"
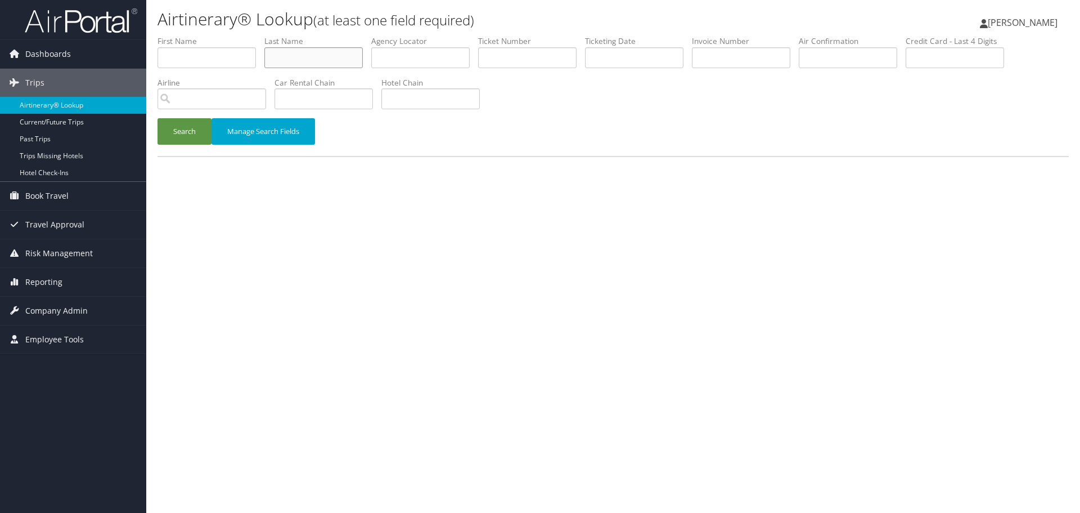
click at [299, 61] on input "text" at bounding box center [313, 57] width 98 height 21
paste input "Gursahaney"
type input "Gursahaney"
click at [203, 57] on input "text" at bounding box center [207, 57] width 98 height 21
paste input "Priya"
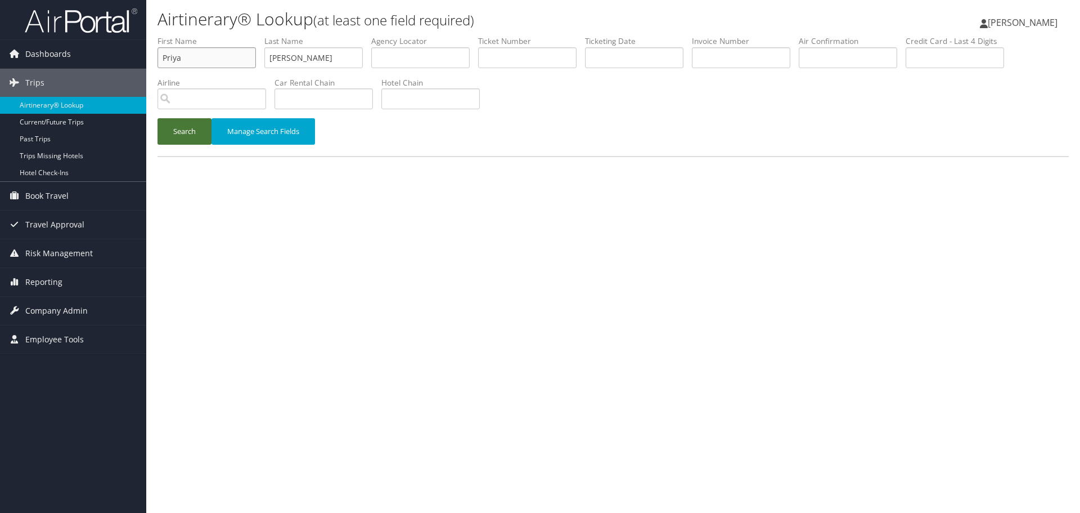
type input "Priya"
click at [188, 131] on button "Search" at bounding box center [185, 131] width 54 height 26
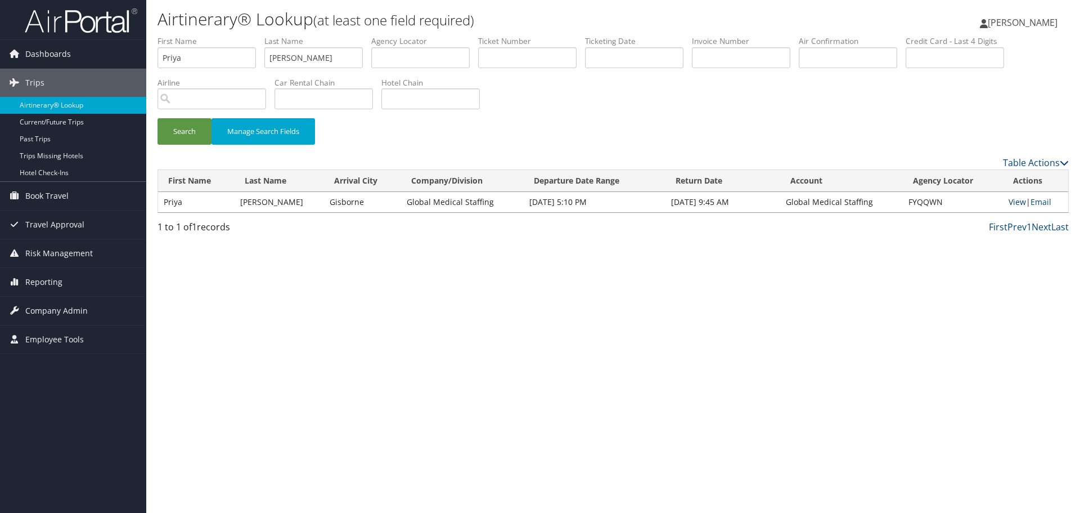
click at [1012, 203] on link "View" at bounding box center [1017, 201] width 17 height 11
click at [82, 106] on link "Airtinerary® Lookup" at bounding box center [73, 105] width 146 height 17
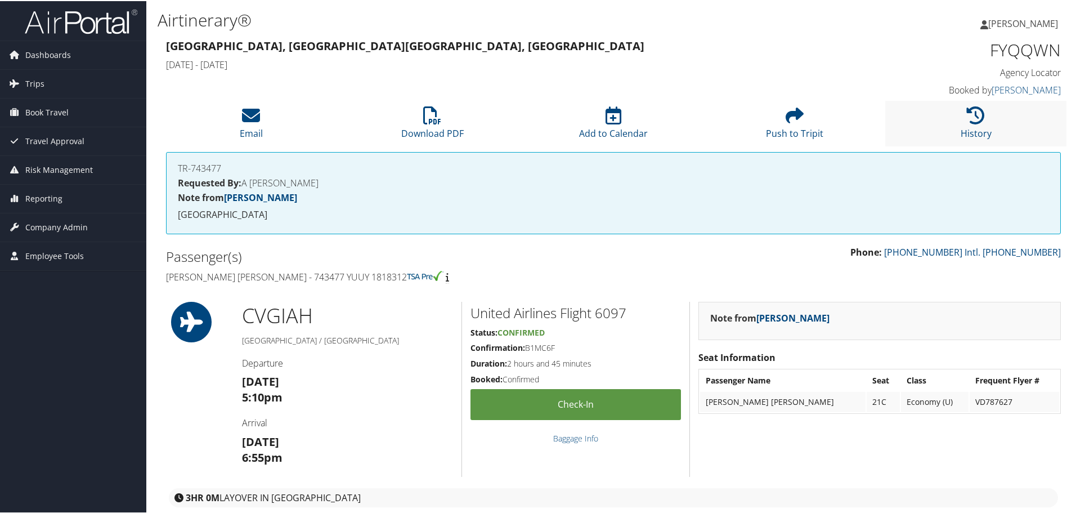
click at [948, 125] on li "History" at bounding box center [975, 123] width 181 height 46
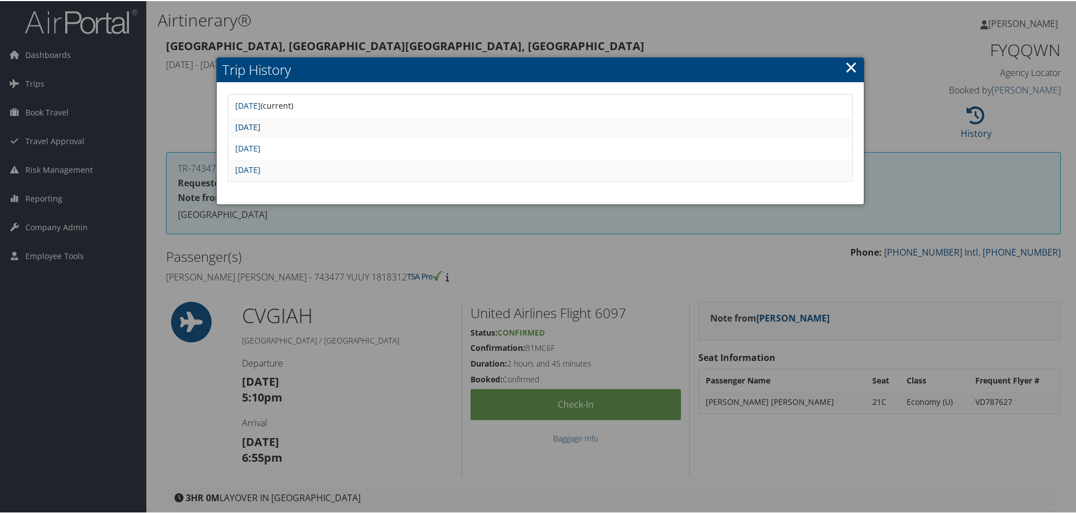
click at [260, 126] on link "[DATE]" at bounding box center [247, 125] width 25 height 11
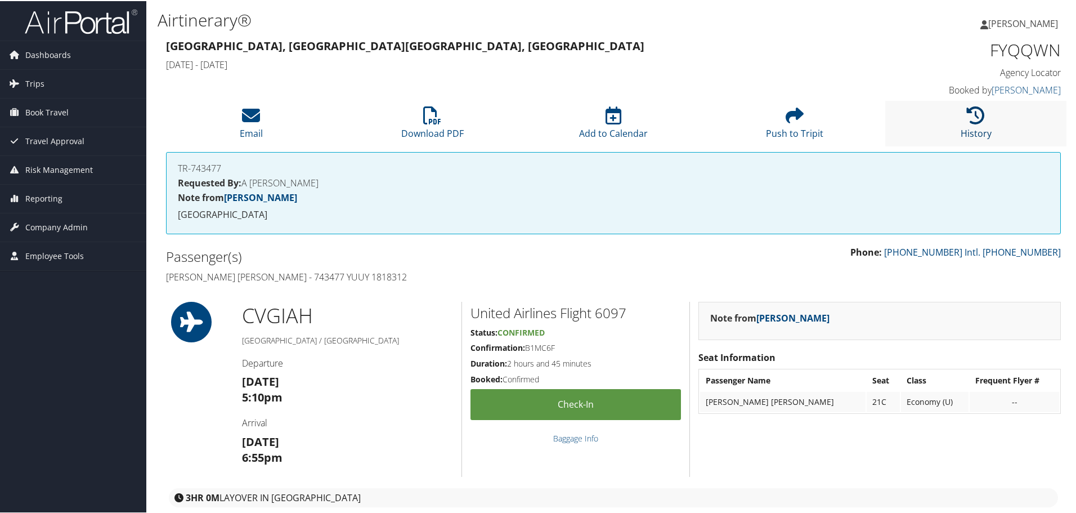
click at [967, 119] on icon at bounding box center [976, 114] width 18 height 18
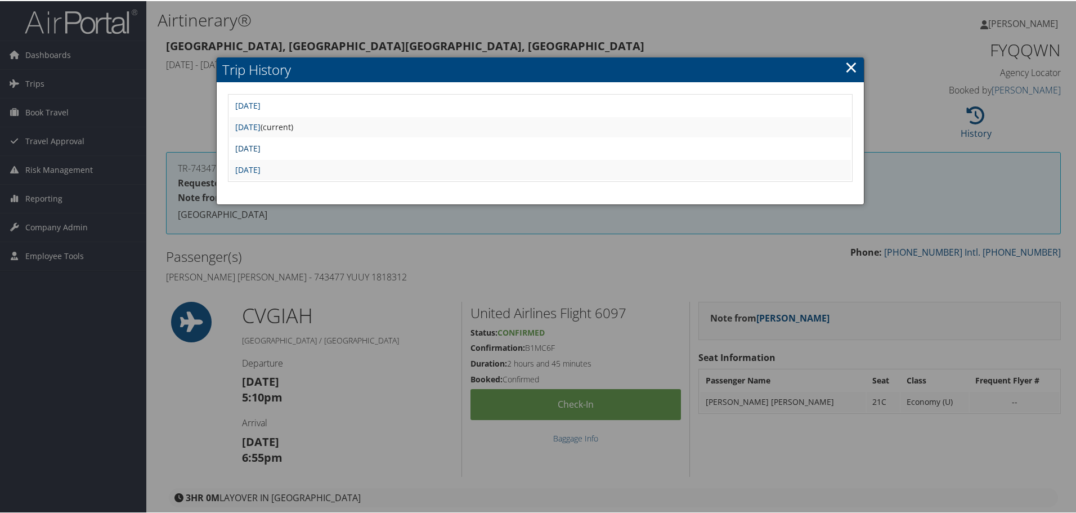
click at [260, 149] on link "Wed Jul 16 12:02:10 MDT 2025" at bounding box center [247, 147] width 25 height 11
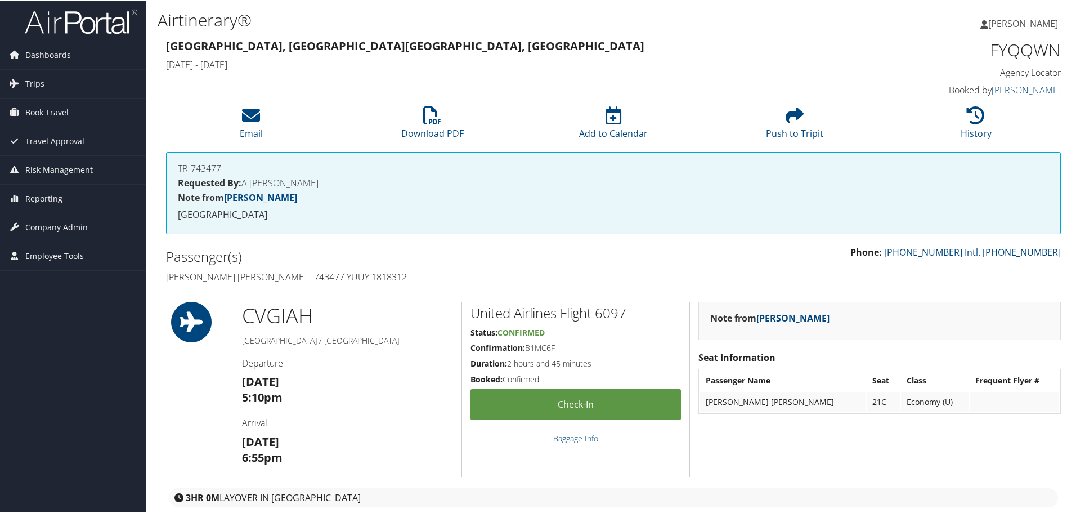
click at [313, 278] on h4 "Priya Ramesh Gursahaney - 743477 YUUY 1818312" at bounding box center [385, 275] width 439 height 12
copy h4 "743477"
click at [1006, 50] on h1 "FYQQWN" at bounding box center [955, 49] width 211 height 24
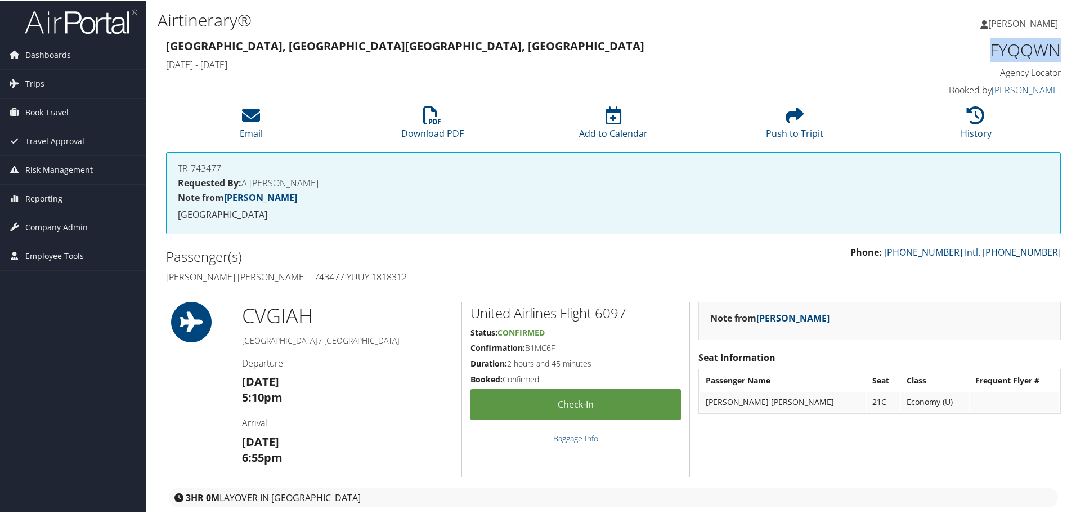
copy h1 "FYQQWN"
click at [370, 277] on h4 "Priya Ramesh Gursahaney - 743477 YUUY 1818312" at bounding box center [385, 275] width 439 height 12
copy h4 "1818312"
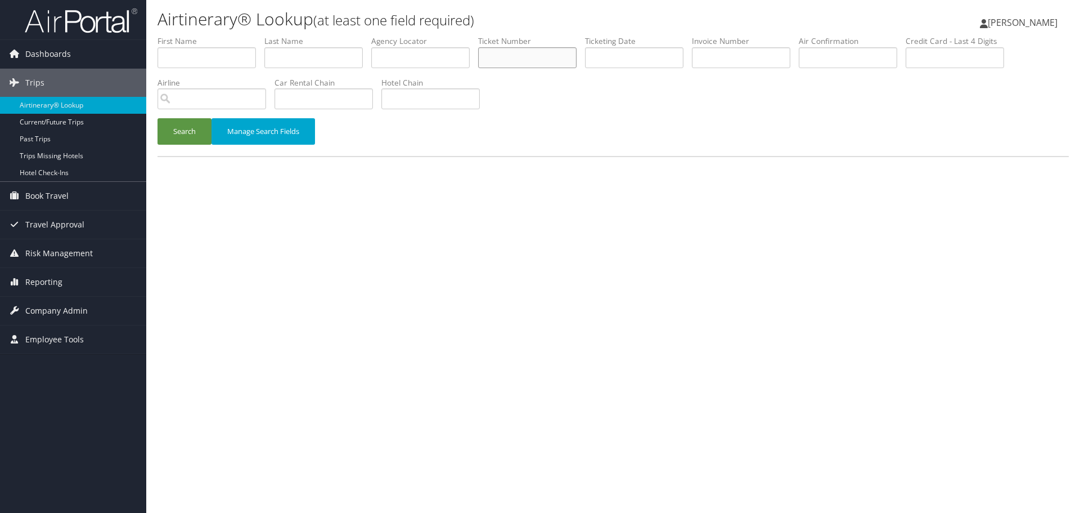
click at [520, 59] on input "text" at bounding box center [527, 57] width 98 height 21
paste input "0864108972373"
click at [177, 134] on button "Search" at bounding box center [185, 131] width 54 height 26
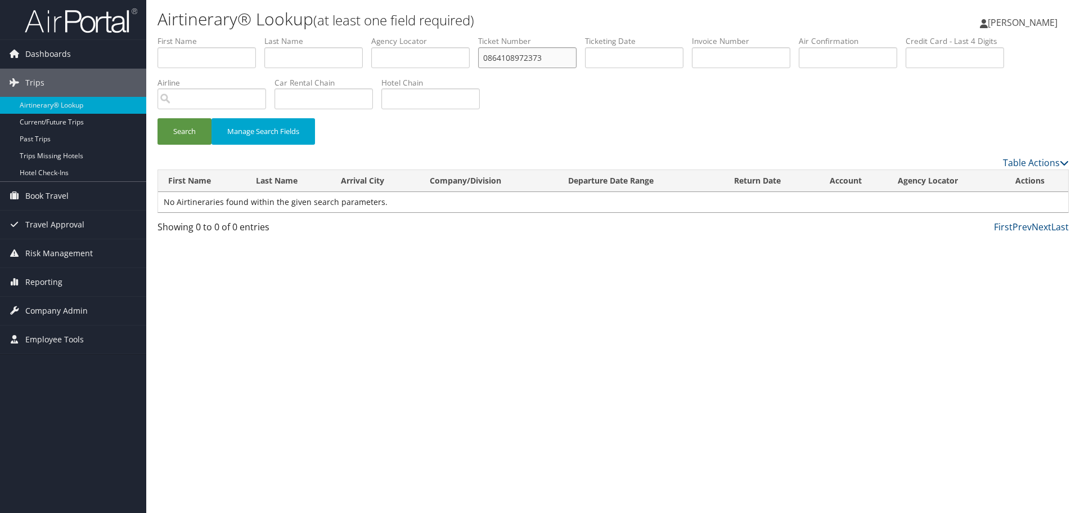
click at [556, 59] on input "0864108972373" at bounding box center [527, 57] width 98 height 21
click at [194, 127] on button "Search" at bounding box center [185, 131] width 54 height 26
click at [555, 57] on input "086410897237" at bounding box center [527, 57] width 98 height 21
click at [545, 57] on input "08641089723" at bounding box center [527, 57] width 98 height 21
drag, startPoint x: 175, startPoint y: 137, endPoint x: 202, endPoint y: 137, distance: 27.0
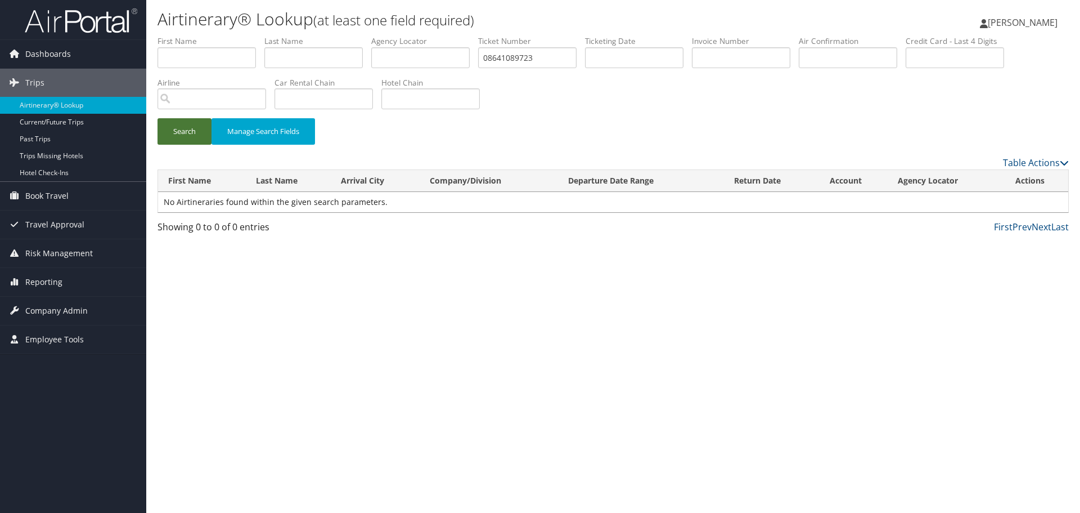
click at [174, 136] on button "Search" at bounding box center [185, 131] width 54 height 26
click at [544, 59] on input "08641089723" at bounding box center [527, 57] width 98 height 21
click at [185, 133] on button "Search" at bounding box center [185, 131] width 54 height 26
click at [517, 57] on input "0864108972" at bounding box center [527, 57] width 98 height 21
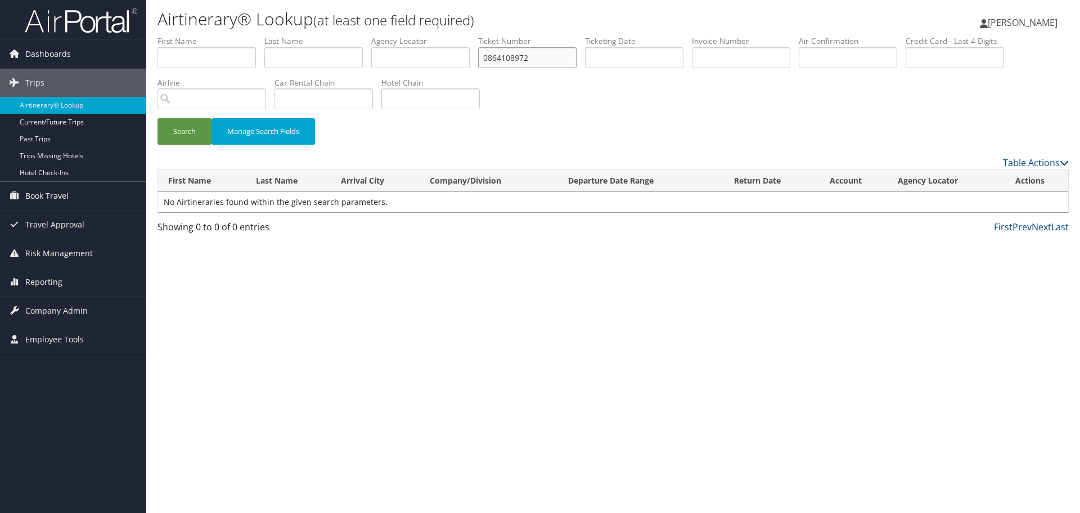
paste input "373"
click at [491, 56] on input "0864108972373" at bounding box center [527, 57] width 98 height 21
click at [193, 136] on button "Search" at bounding box center [185, 131] width 54 height 26
drag, startPoint x: 492, startPoint y: 57, endPoint x: 477, endPoint y: 59, distance: 15.2
click at [478, 35] on ul "First Name Last Name Departure City Arrival City Company/Division Airport/City …" at bounding box center [613, 35] width 911 height 0
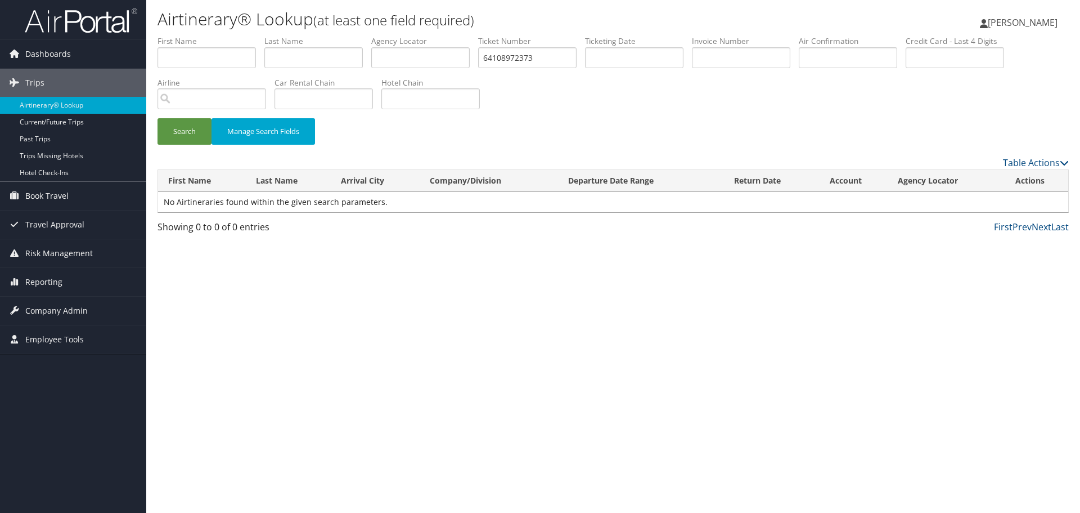
click at [155, 138] on div "Search Manage Search Fields" at bounding box center [613, 137] width 928 height 38
click at [172, 134] on button "Search" at bounding box center [185, 131] width 54 height 26
drag, startPoint x: 493, startPoint y: 56, endPoint x: 437, endPoint y: 60, distance: 56.4
click at [437, 35] on ul "First Name Last Name Departure City Arrival City Company/Division Airport/City …" at bounding box center [613, 35] width 911 height 0
type input "4108972373"
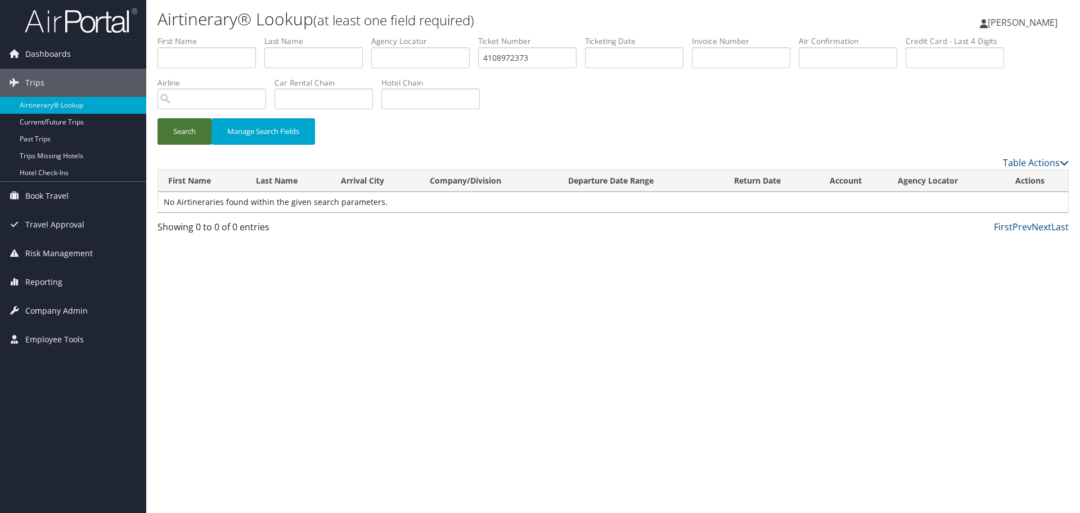
click at [187, 130] on button "Search" at bounding box center [185, 131] width 54 height 26
click at [311, 60] on input "text" at bounding box center [313, 57] width 98 height 21
paste input "Gupta"
type input "Gupta"
click at [513, 54] on input "4108972373" at bounding box center [527, 57] width 98 height 21
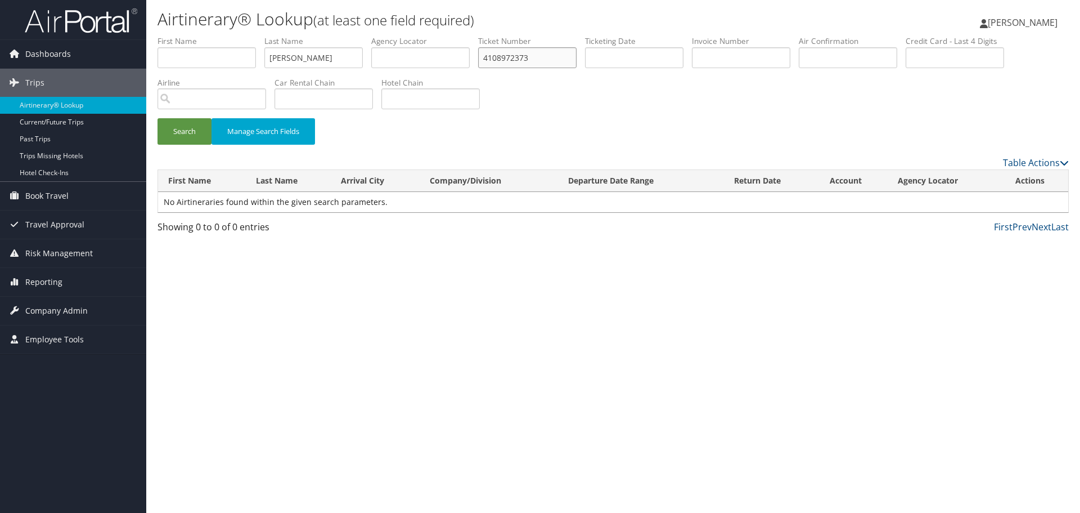
click at [513, 54] on input "4108972373" at bounding box center [527, 57] width 98 height 21
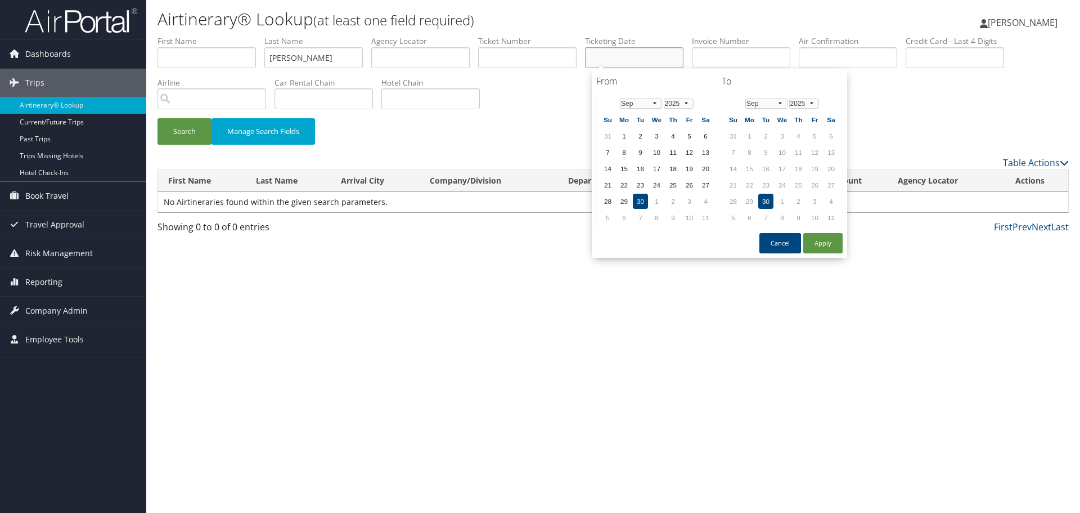
click at [633, 53] on input "text" at bounding box center [634, 57] width 98 height 21
paste input "07/08/2025"
type input "07/08/2025"
click at [174, 128] on button "Search" at bounding box center [185, 131] width 54 height 26
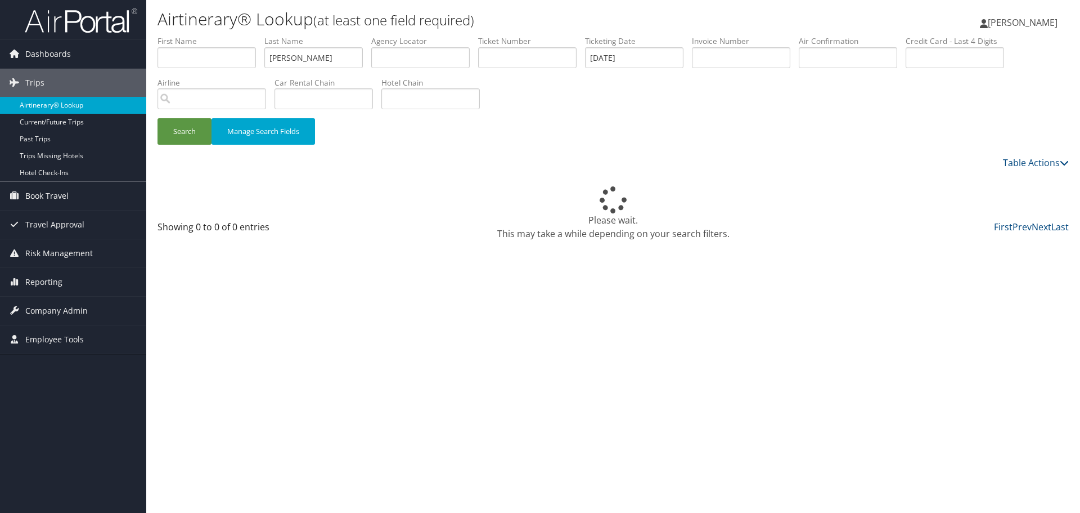
click at [76, 107] on link "Airtinerary® Lookup" at bounding box center [73, 105] width 146 height 17
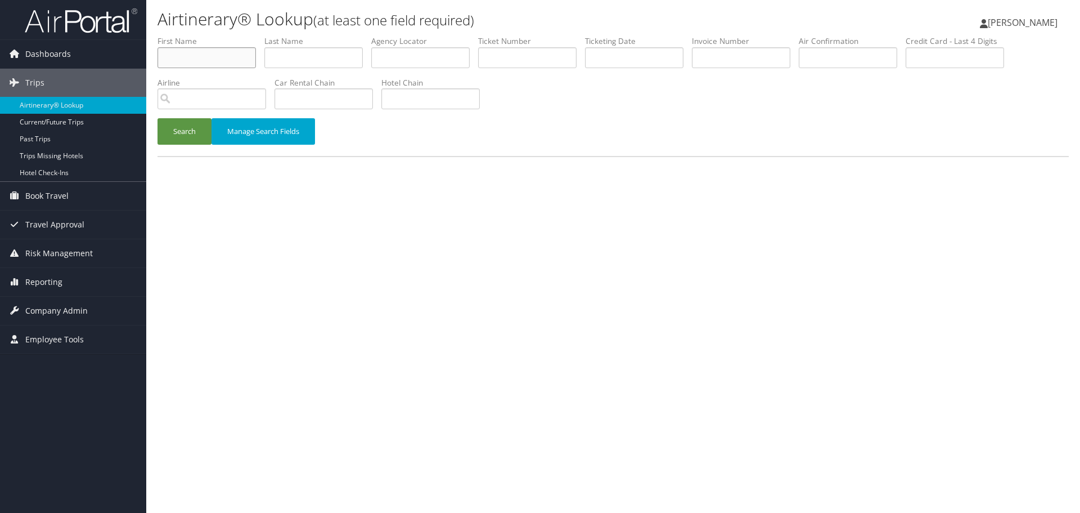
click at [187, 53] on input "text" at bounding box center [207, 57] width 98 height 21
paste input "[PERSON_NAME]"
type input "[PERSON_NAME]"
drag, startPoint x: 319, startPoint y: 56, endPoint x: 287, endPoint y: 60, distance: 32.4
click at [319, 56] on input "text" at bounding box center [313, 57] width 98 height 21
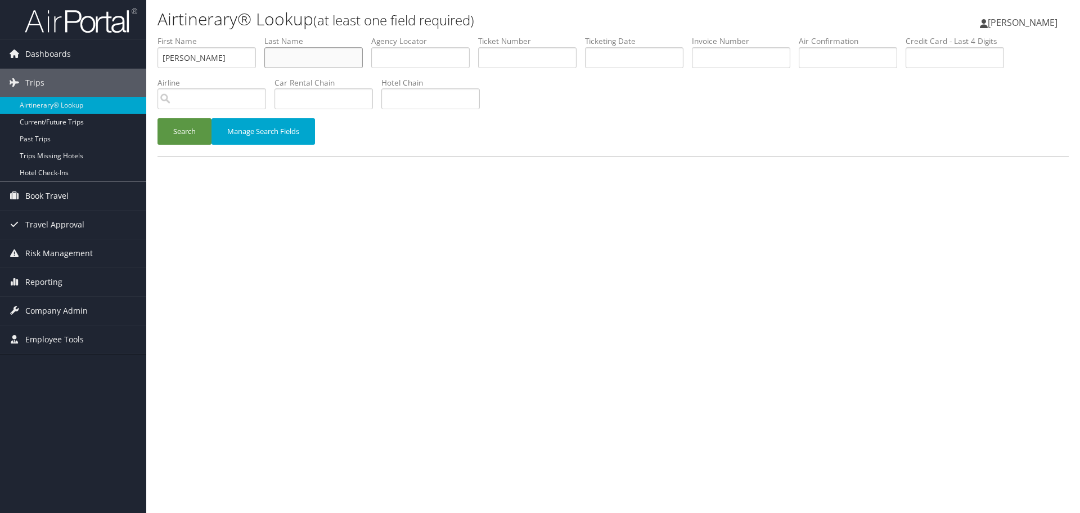
paste input "[PERSON_NAME]"
type input "[PERSON_NAME]"
click at [189, 131] on button "Search" at bounding box center [185, 131] width 54 height 26
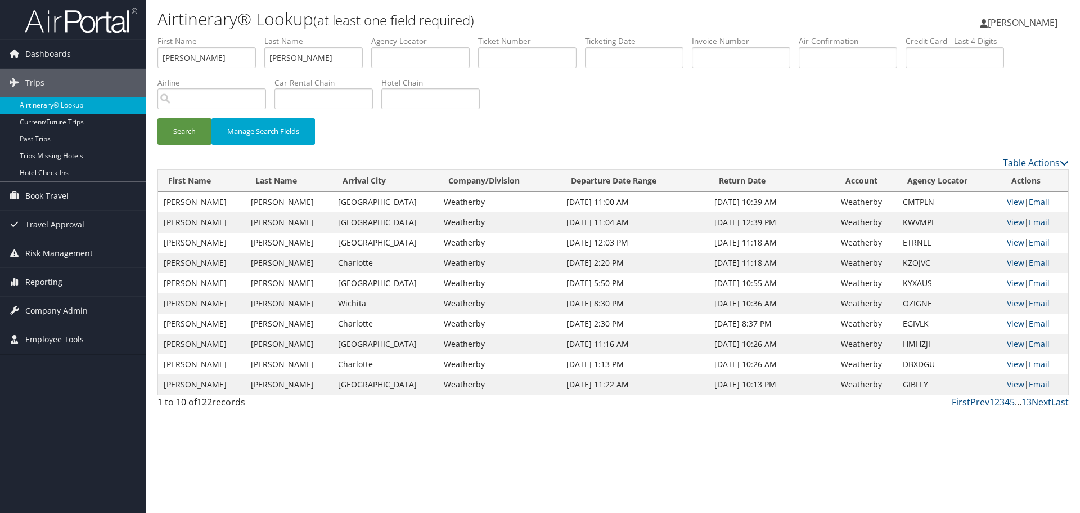
click at [84, 109] on link "Airtinerary® Lookup" at bounding box center [73, 105] width 146 height 17
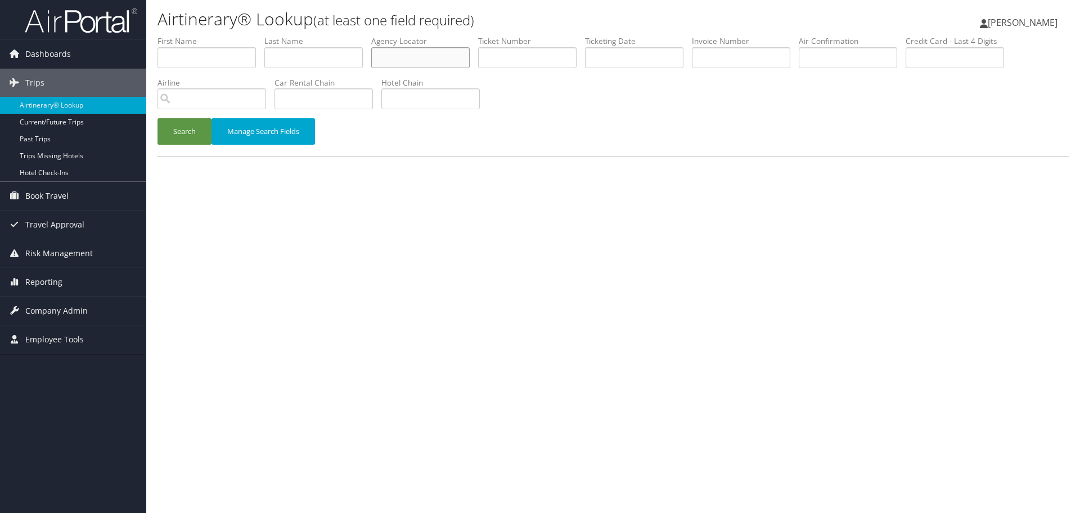
click at [391, 55] on input "text" at bounding box center [420, 57] width 98 height 21
paste input "HYAUBU"
type input "HYAUBU"
click at [197, 136] on button "Search" at bounding box center [185, 131] width 54 height 26
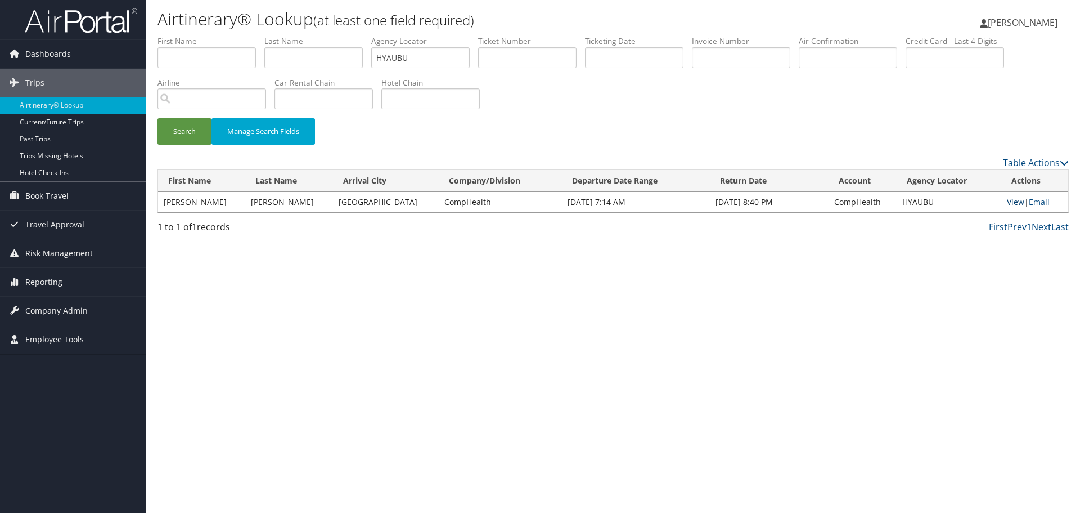
click at [1011, 201] on link "View" at bounding box center [1015, 201] width 17 height 11
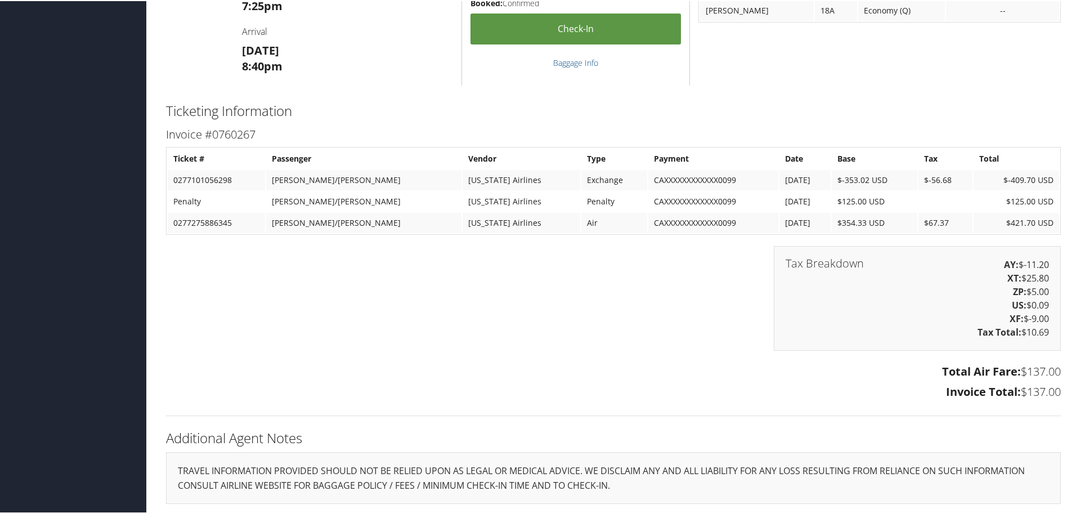
scroll to position [877, 0]
